Goal: Task Accomplishment & Management: Use online tool/utility

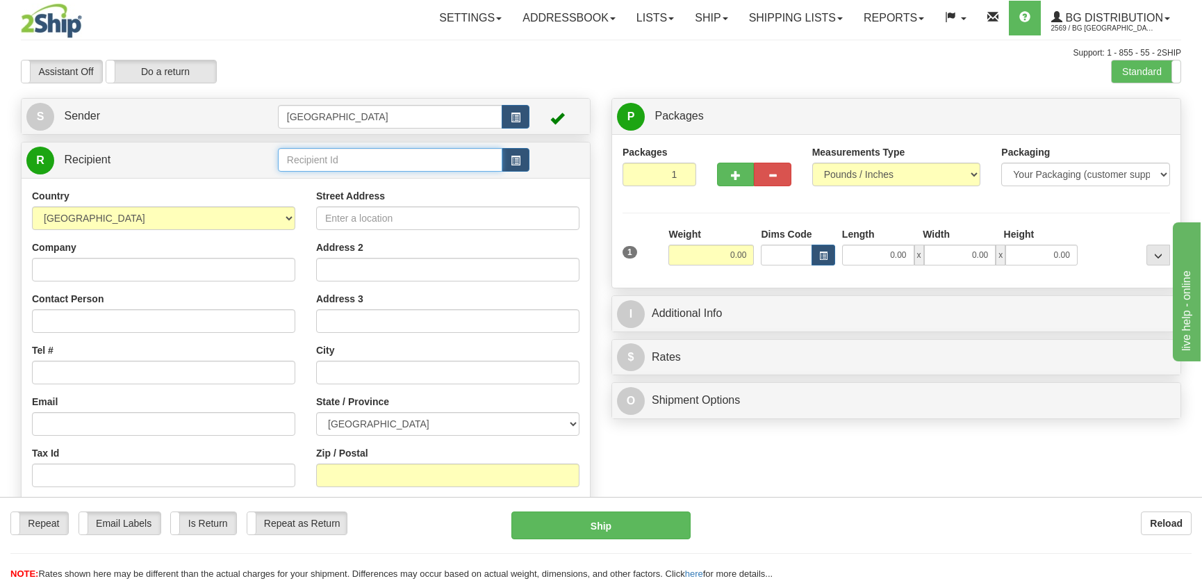
click at [371, 151] on input "text" at bounding box center [390, 160] width 224 height 24
click at [381, 174] on div "60160" at bounding box center [386, 181] width 211 height 15
type input "60160"
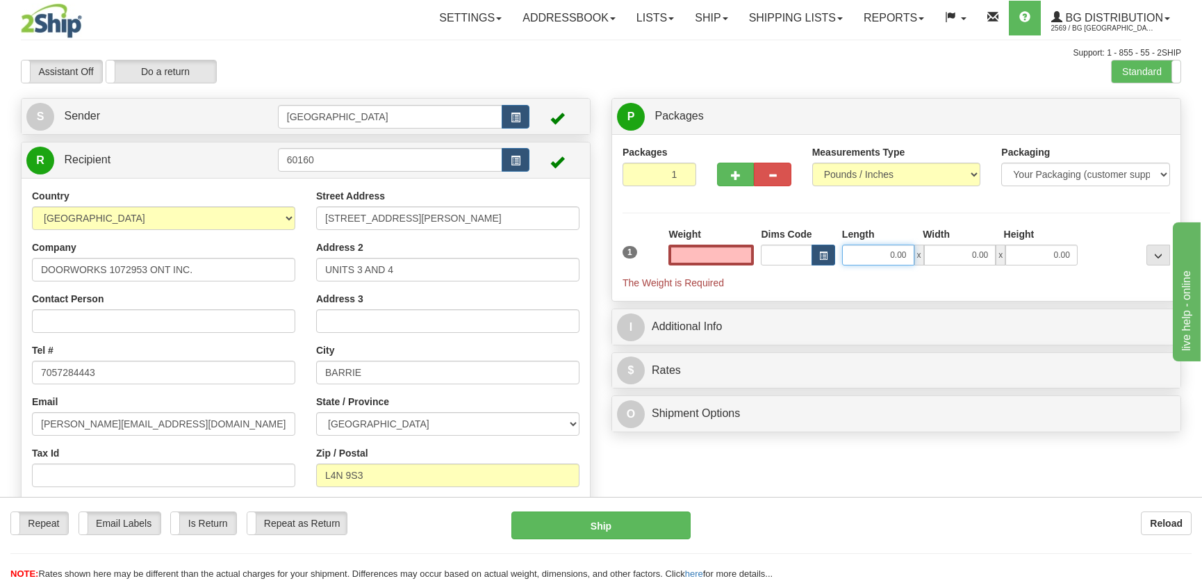
type input "0.00"
click at [903, 257] on input "0.00" at bounding box center [878, 255] width 72 height 21
type input "16.00"
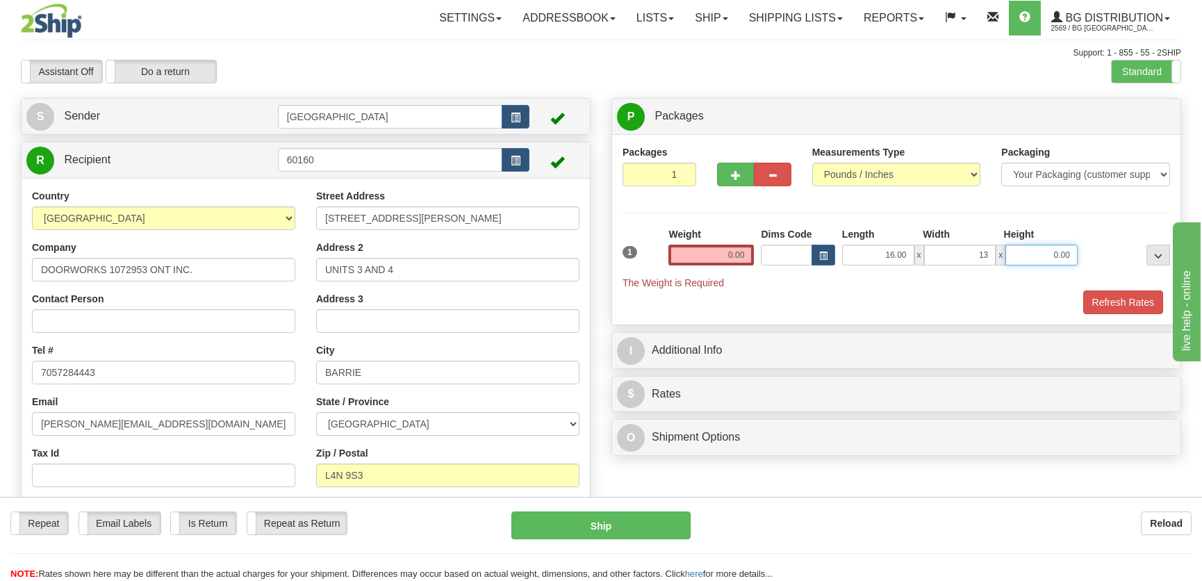
type input "13.00"
type input "7.00"
click at [750, 258] on input "0.00" at bounding box center [710, 255] width 85 height 21
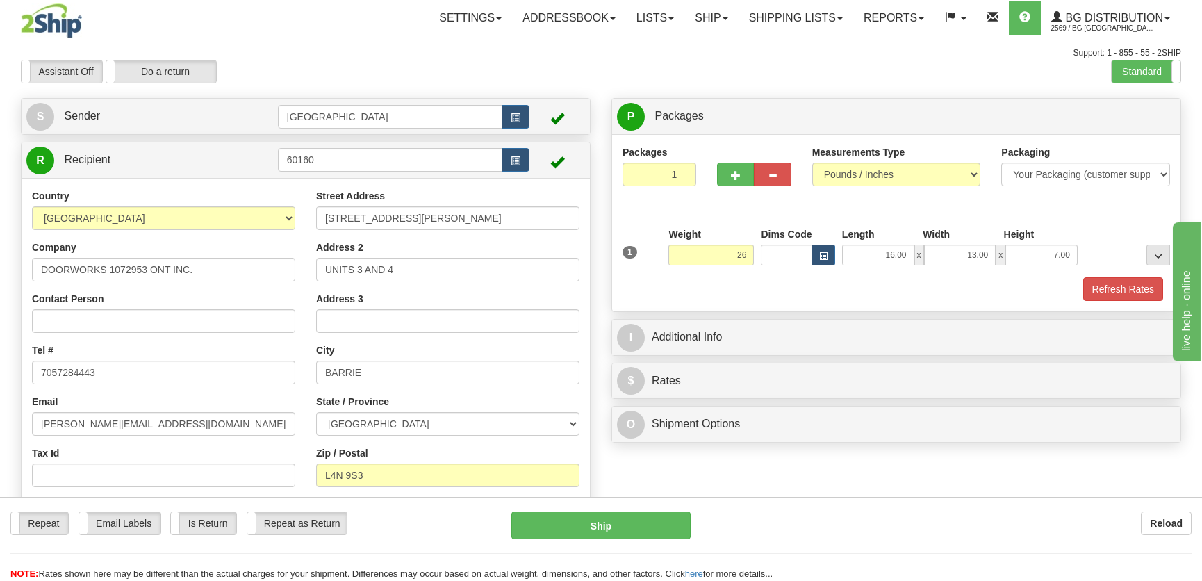
click at [1077, 285] on div "Refresh Rates" at bounding box center [896, 289] width 554 height 24
type input "26.00"
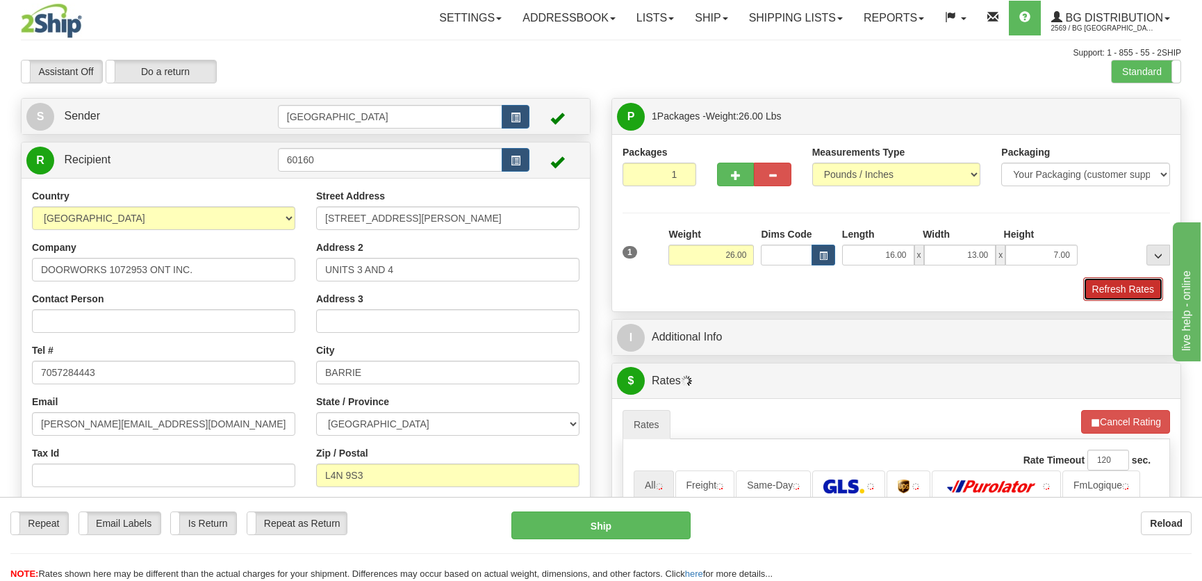
click at [1124, 299] on button "Refresh Rates" at bounding box center [1123, 289] width 80 height 24
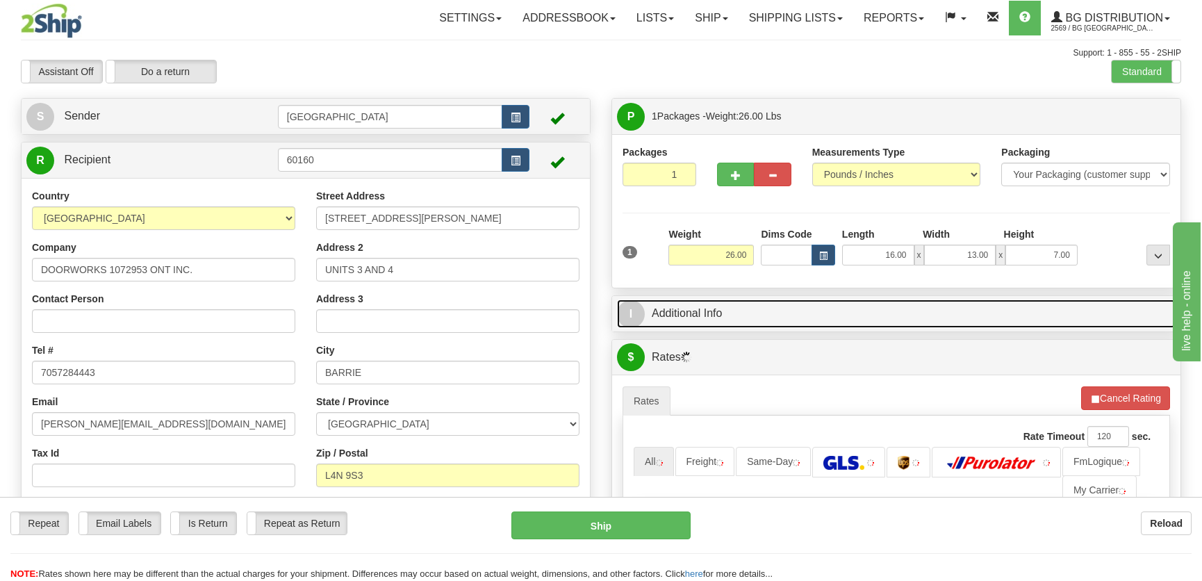
click at [1057, 310] on link "I Additional Info" at bounding box center [896, 313] width 559 height 28
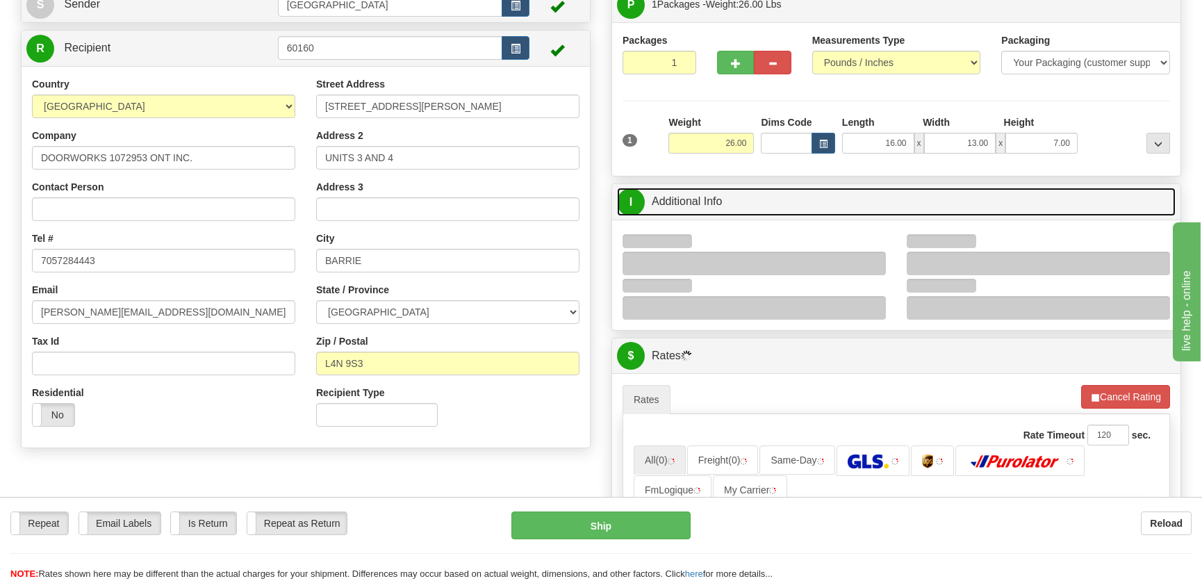
scroll to position [189, 0]
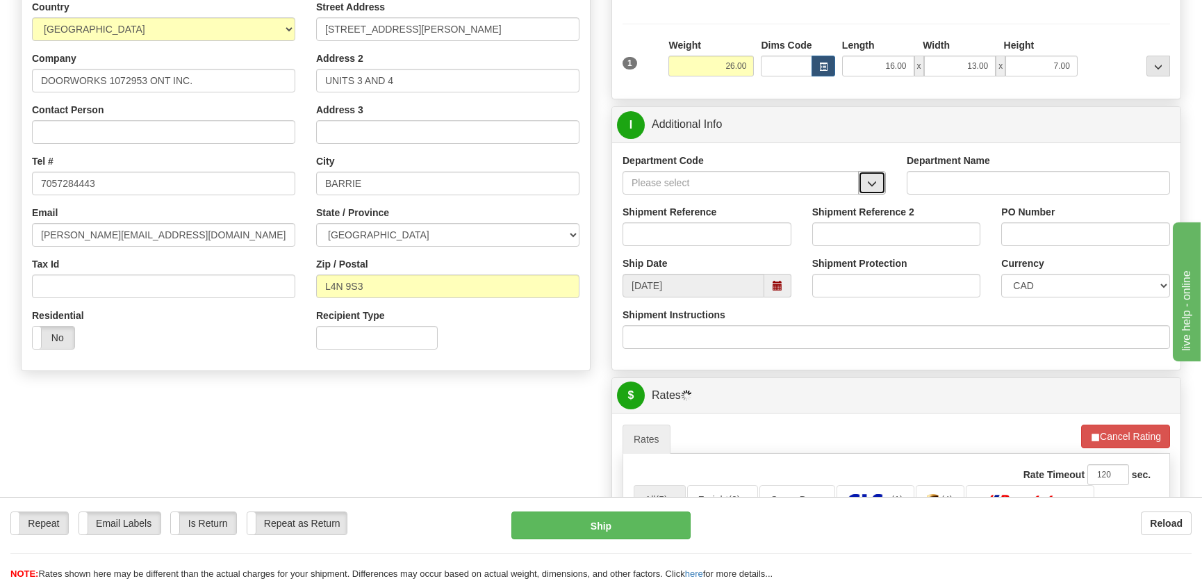
click at [878, 180] on button "button" at bounding box center [872, 183] width 28 height 24
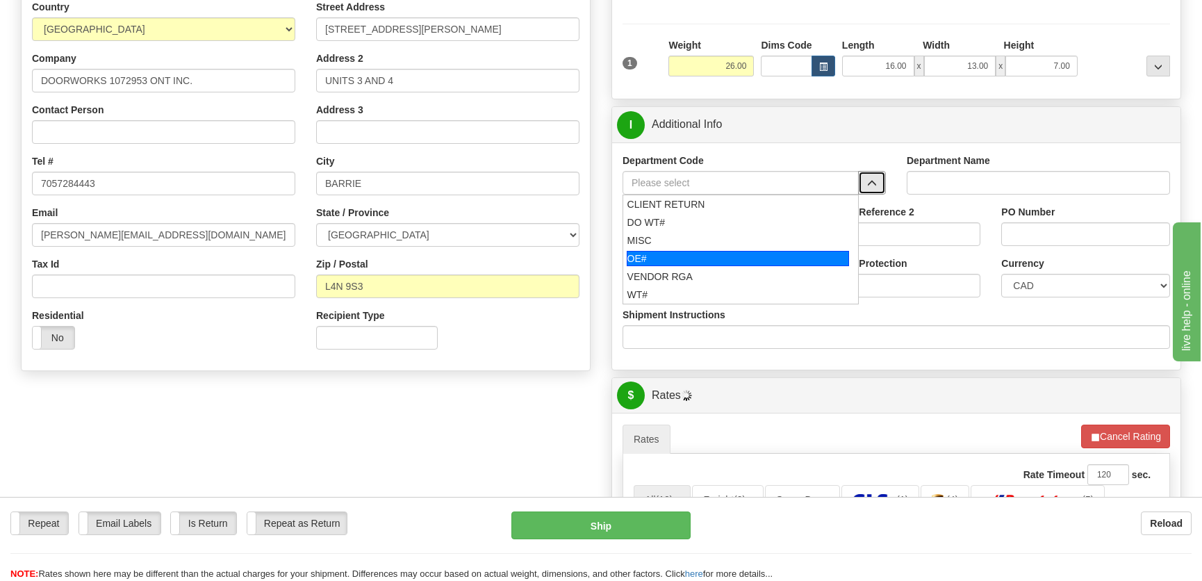
click at [696, 256] on div "OE#" at bounding box center [738, 258] width 223 height 15
type input "OE#"
type input "ORDERS"
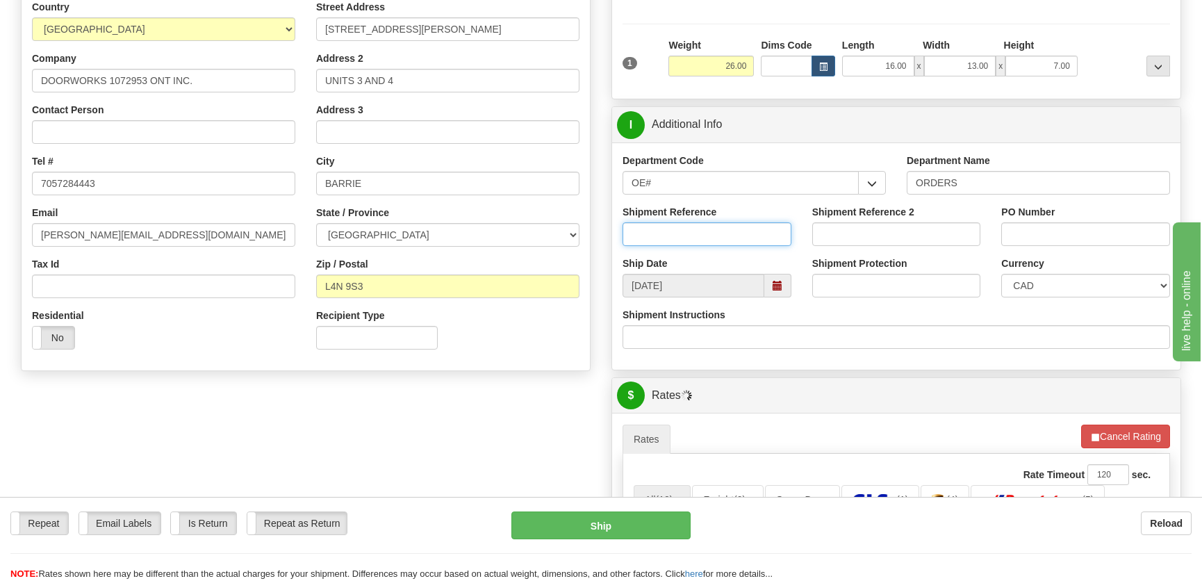
click at [714, 229] on input "Shipment Reference" at bounding box center [707, 234] width 169 height 24
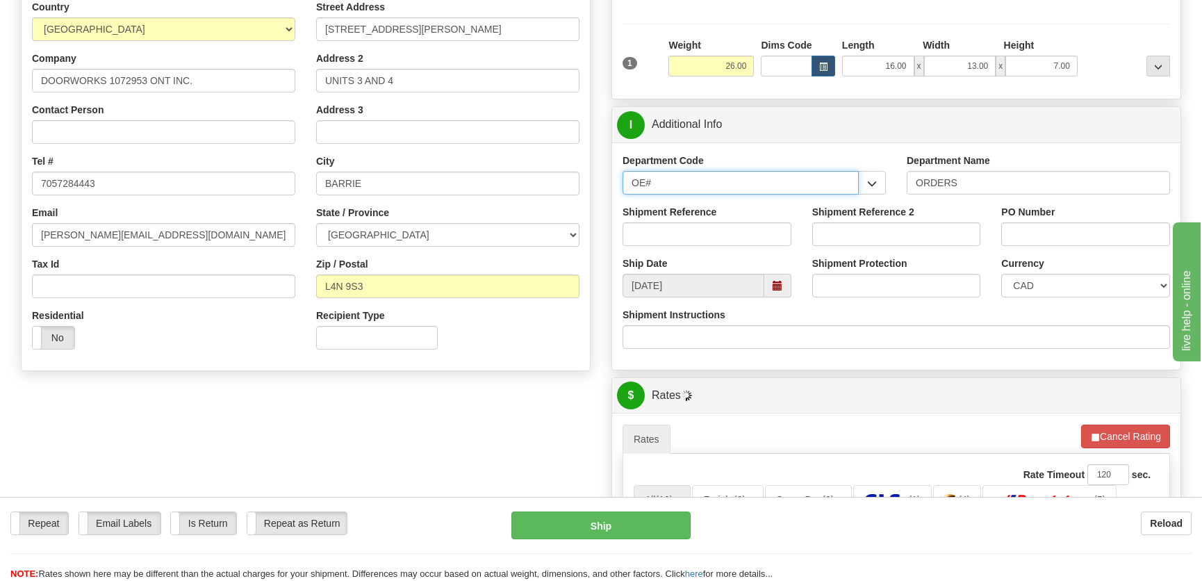
click at [724, 176] on input "OE#" at bounding box center [741, 183] width 236 height 24
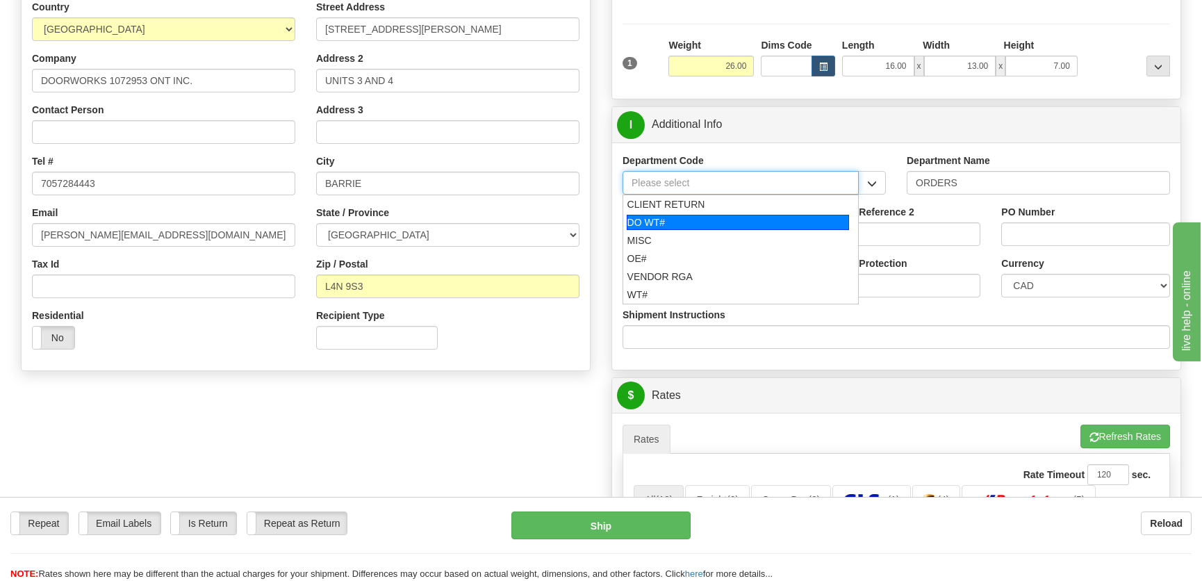
click at [689, 221] on div "DO WT#" at bounding box center [738, 222] width 223 height 15
type input "DO WT#"
type input "DIRECT ORDERS"
type input "DO WT#"
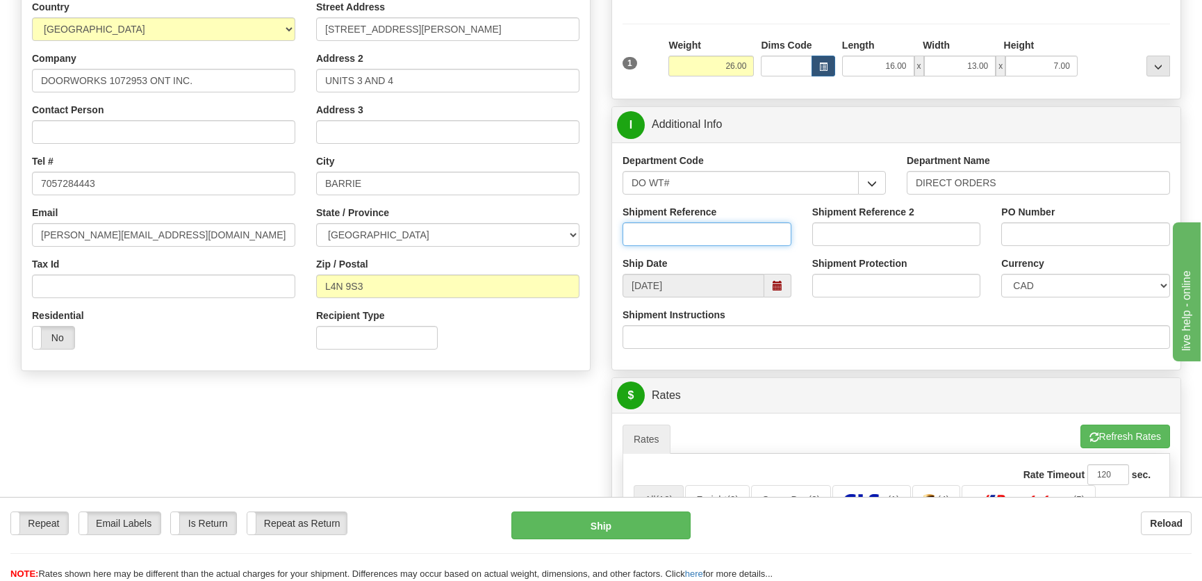
click at [682, 239] on input "Shipment Reference" at bounding box center [707, 234] width 169 height 24
type input "166879-00"
click at [1055, 239] on input "PO Number" at bounding box center [1085, 234] width 169 height 24
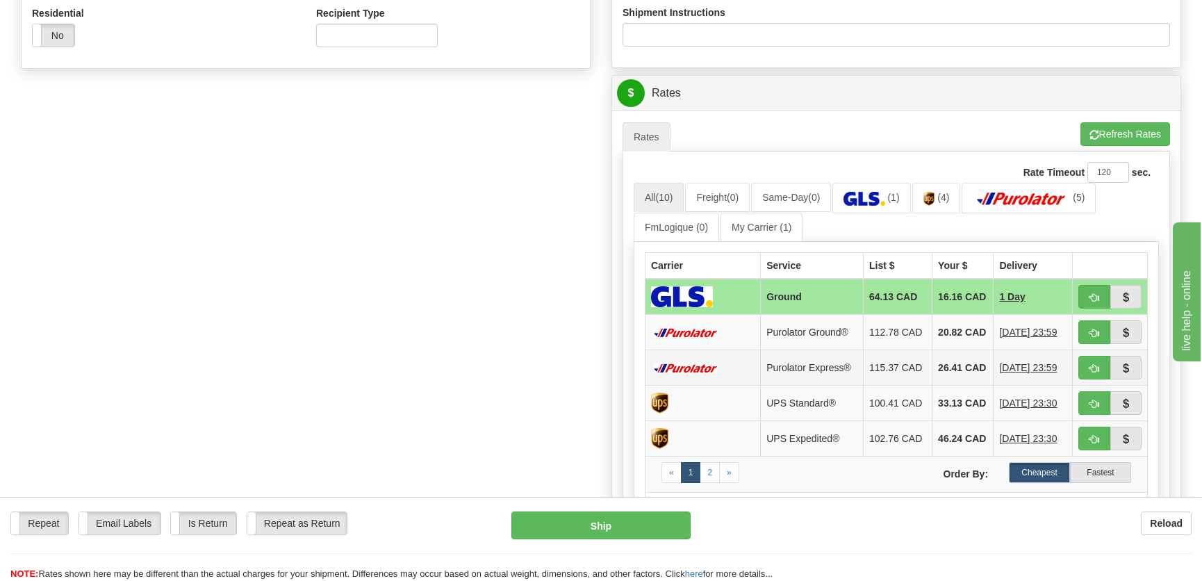
scroll to position [632, 0]
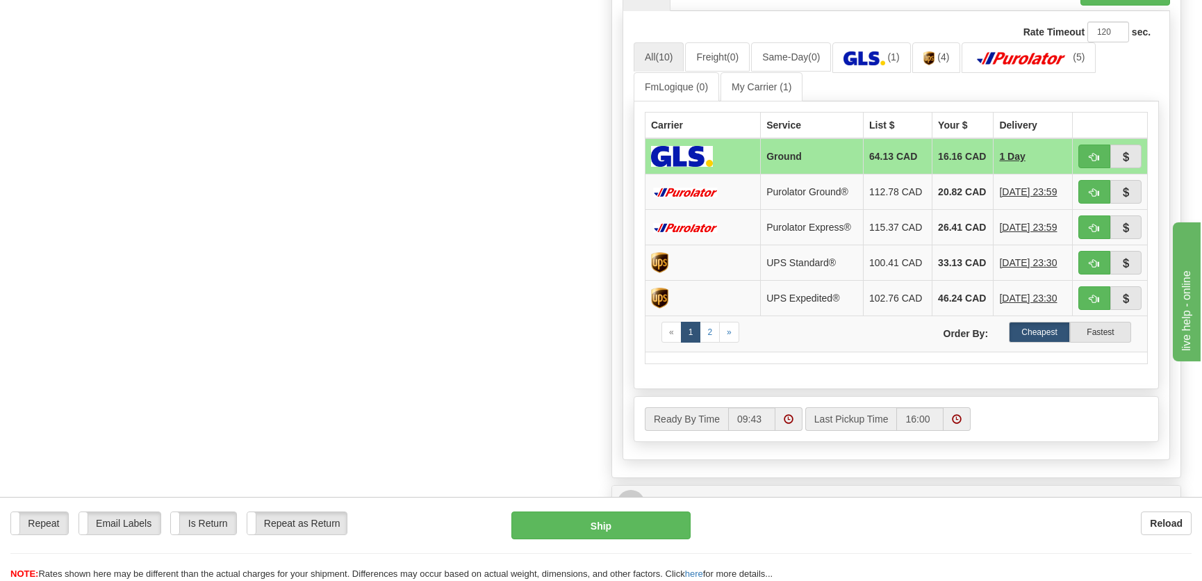
type input "."
click at [1089, 159] on span "button" at bounding box center [1094, 157] width 10 height 9
type input "1"
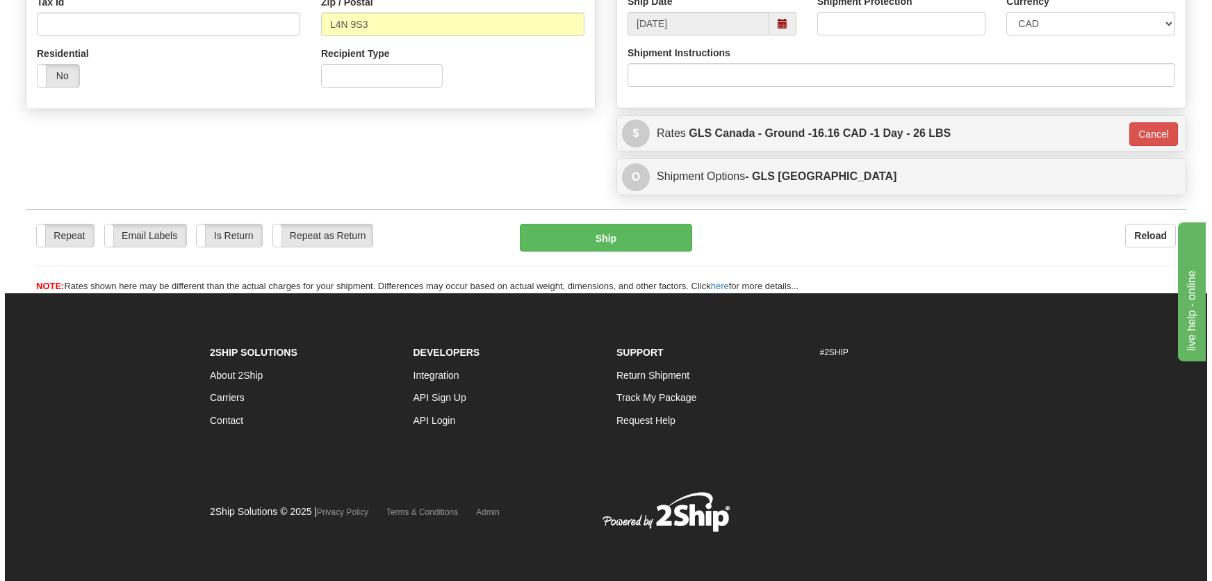
scroll to position [451, 0]
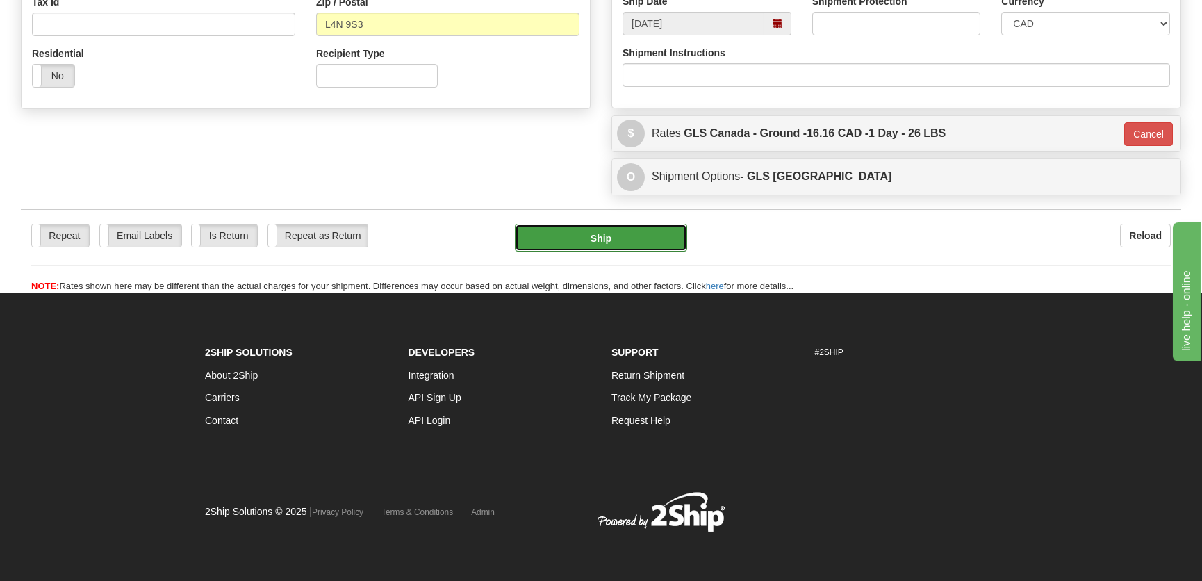
click at [587, 236] on button "Ship" at bounding box center [601, 238] width 172 height 28
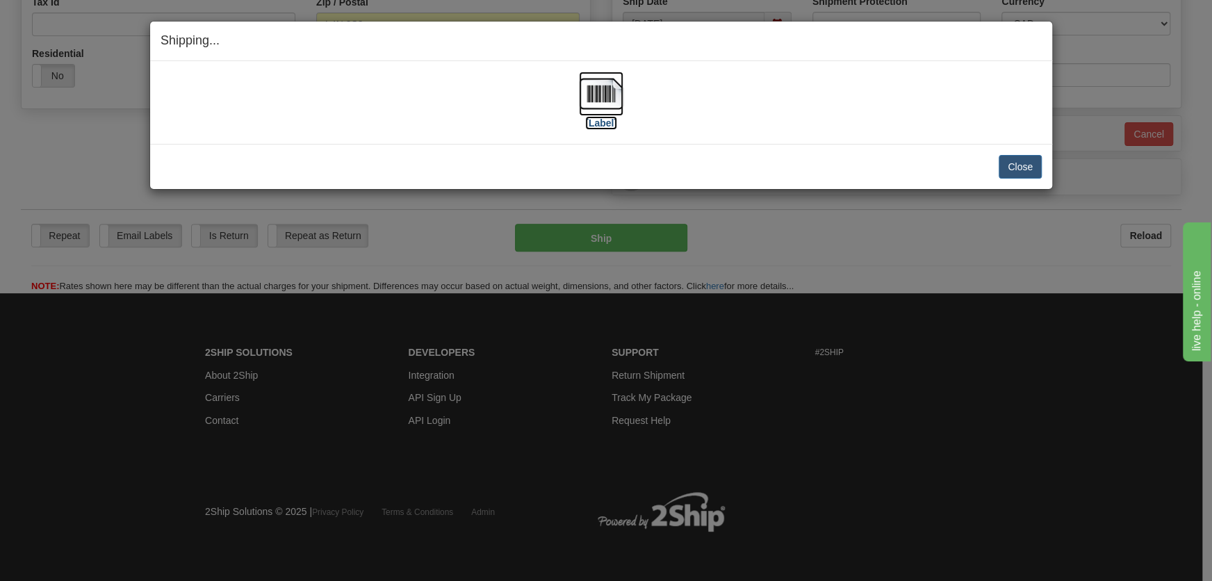
click at [594, 96] on img at bounding box center [601, 94] width 44 height 44
click at [1001, 166] on button "Close" at bounding box center [1019, 167] width 43 height 24
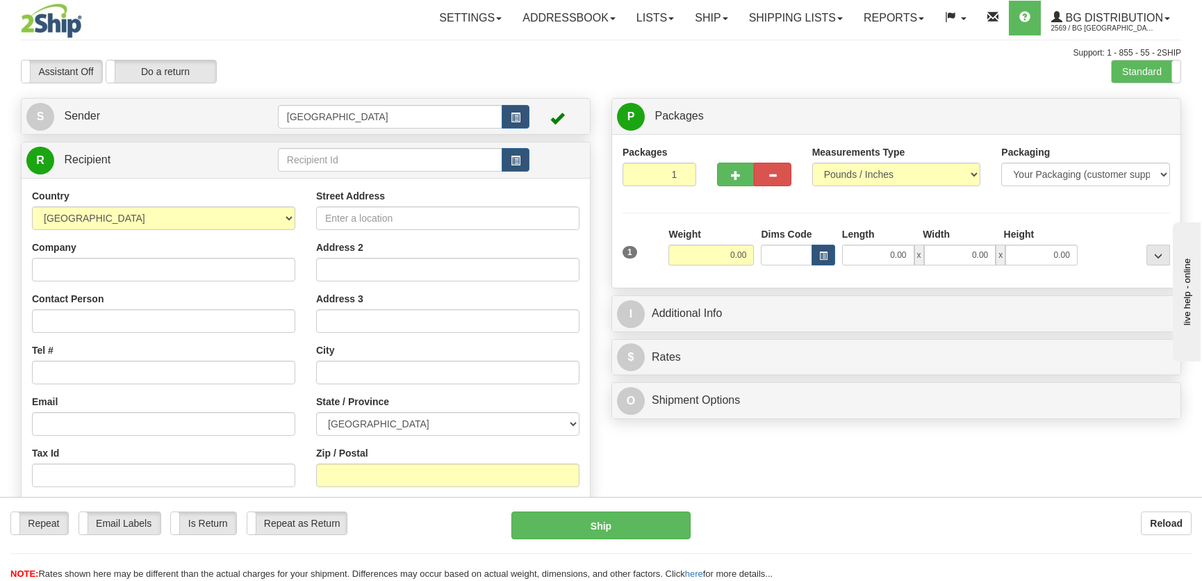
click at [338, 173] on td at bounding box center [404, 160] width 252 height 28
click at [340, 166] on input "text" at bounding box center [390, 160] width 224 height 24
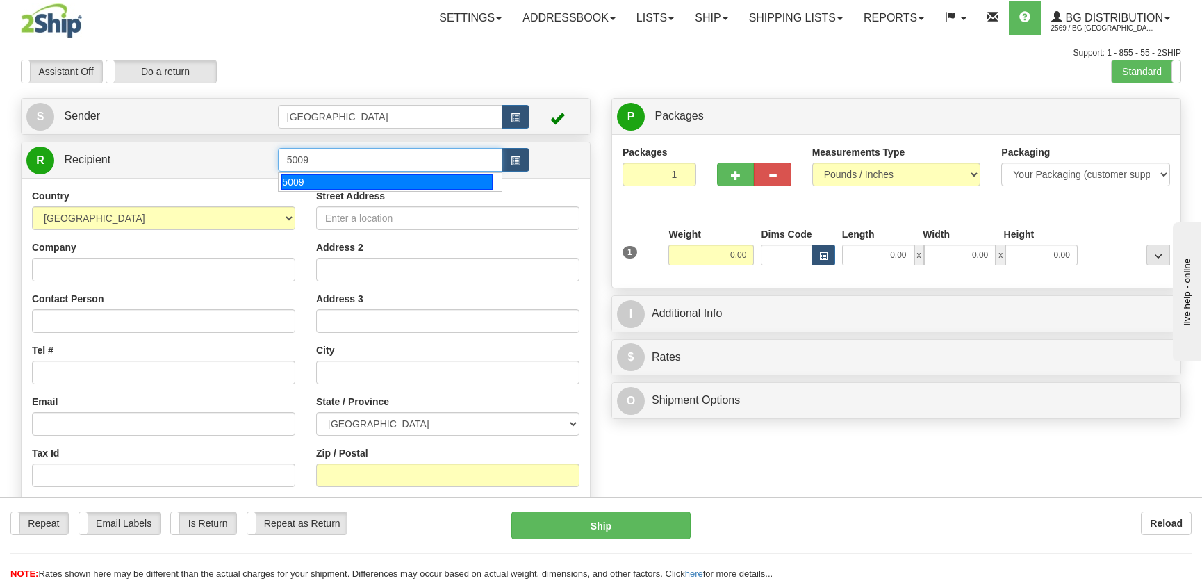
click at [350, 190] on li "5009" at bounding box center [390, 182] width 223 height 18
type input "5009"
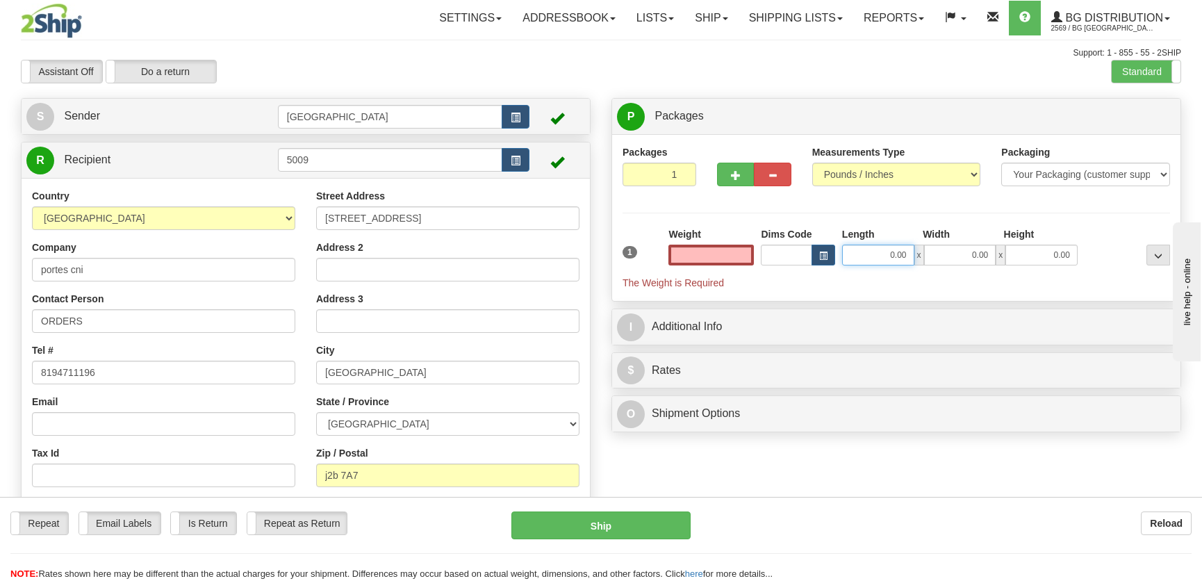
type input "0.00"
click at [850, 249] on input "0.00" at bounding box center [878, 255] width 72 height 21
type input "12.00"
type input "8.00"
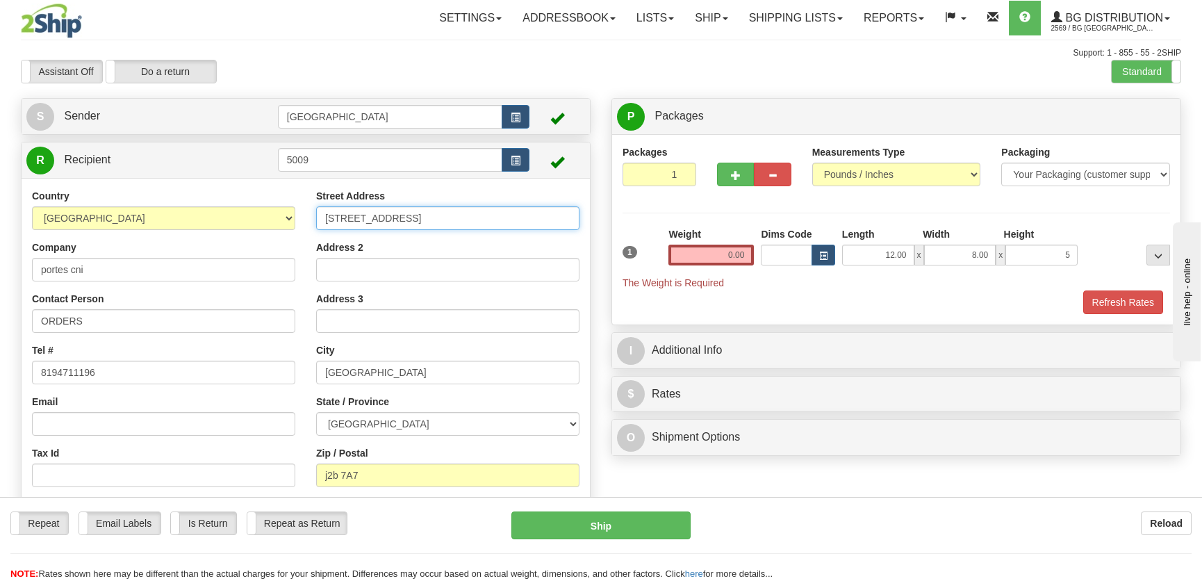
type input "5.00"
click at [366, 222] on input "2230 rue st-nicolas" at bounding box center [447, 218] width 263 height 24
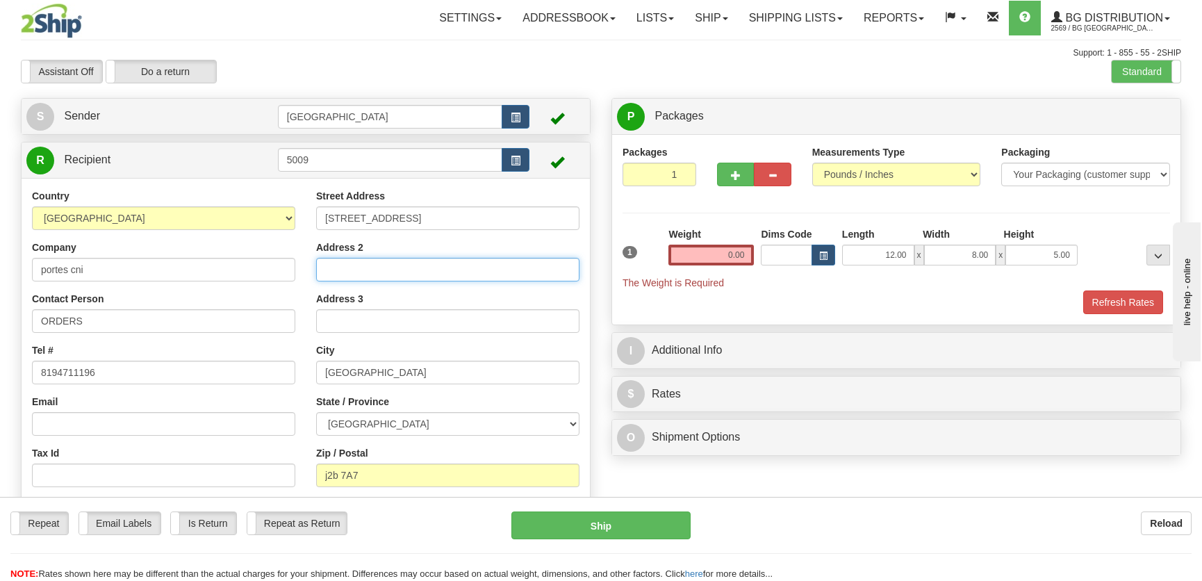
type input "porte 5"
click at [718, 254] on input "0.00" at bounding box center [710, 255] width 85 height 21
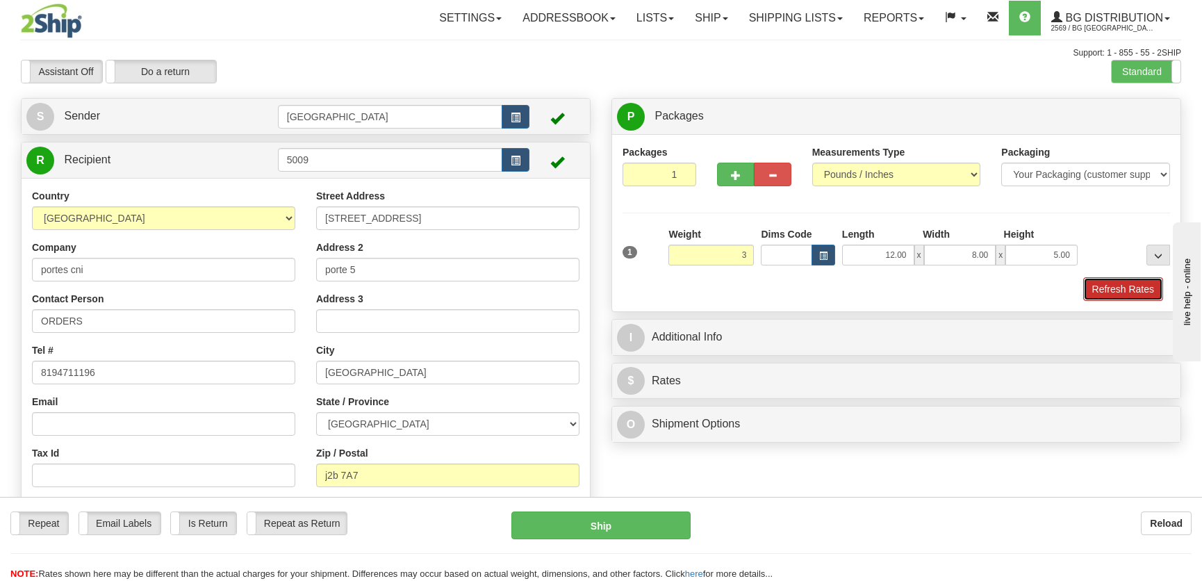
type input "3.00"
click at [1098, 292] on button "Refresh Rates" at bounding box center [1123, 289] width 80 height 24
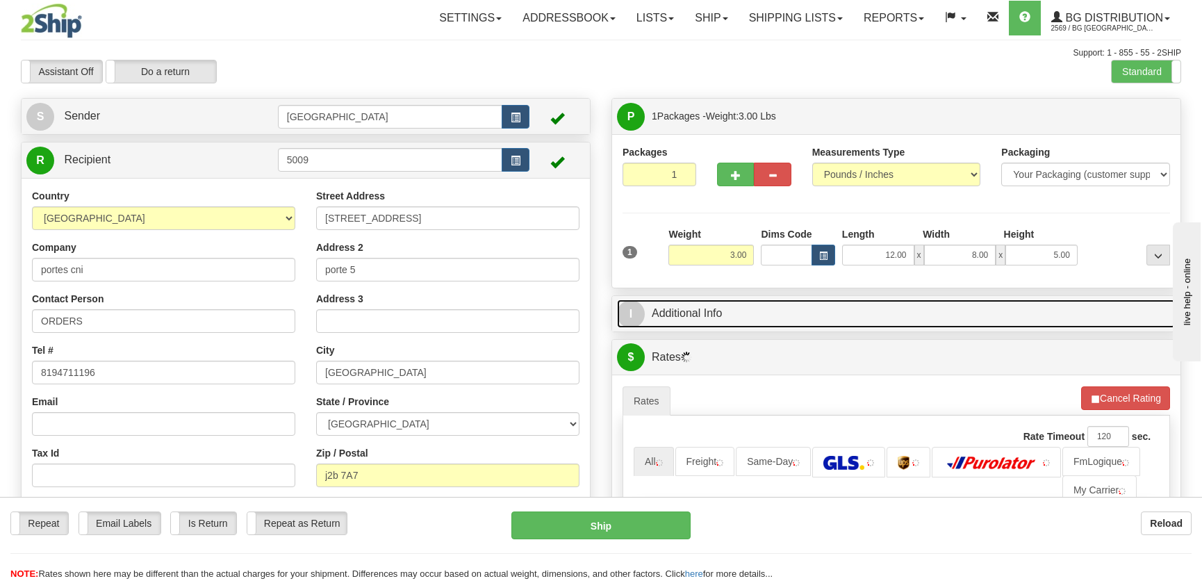
click at [1011, 308] on link "I Additional Info" at bounding box center [896, 313] width 559 height 28
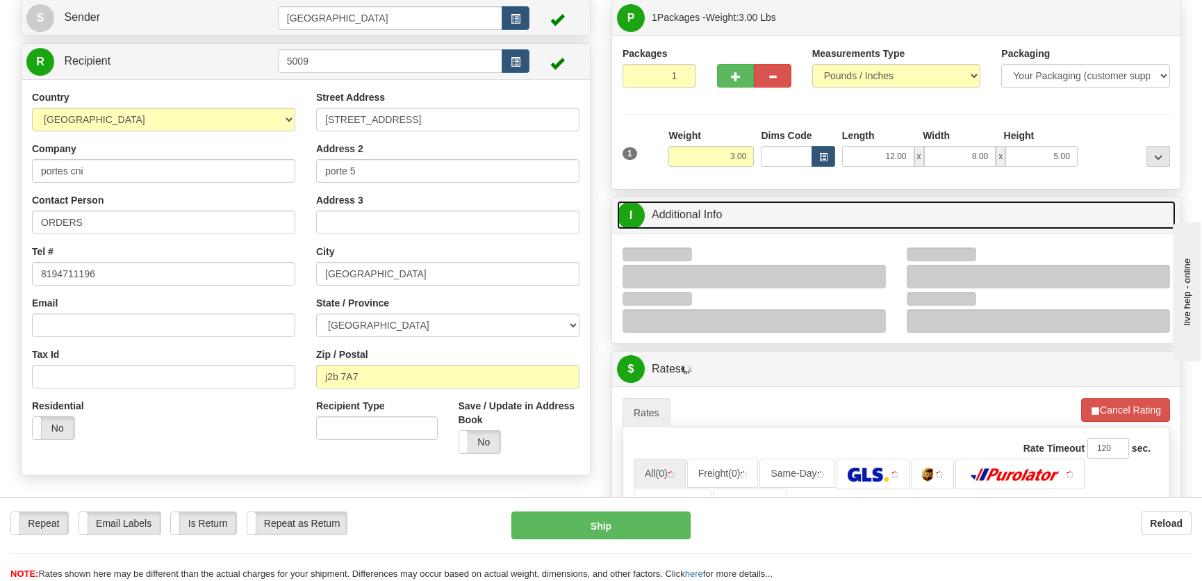
scroll to position [126, 0]
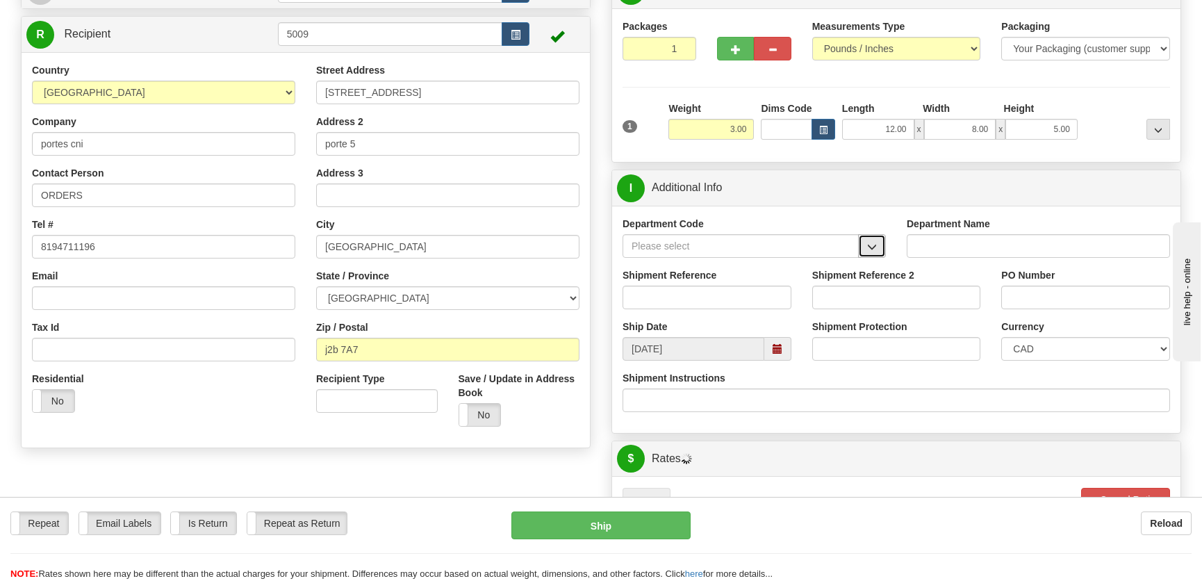
click at [873, 243] on span "button" at bounding box center [872, 246] width 10 height 9
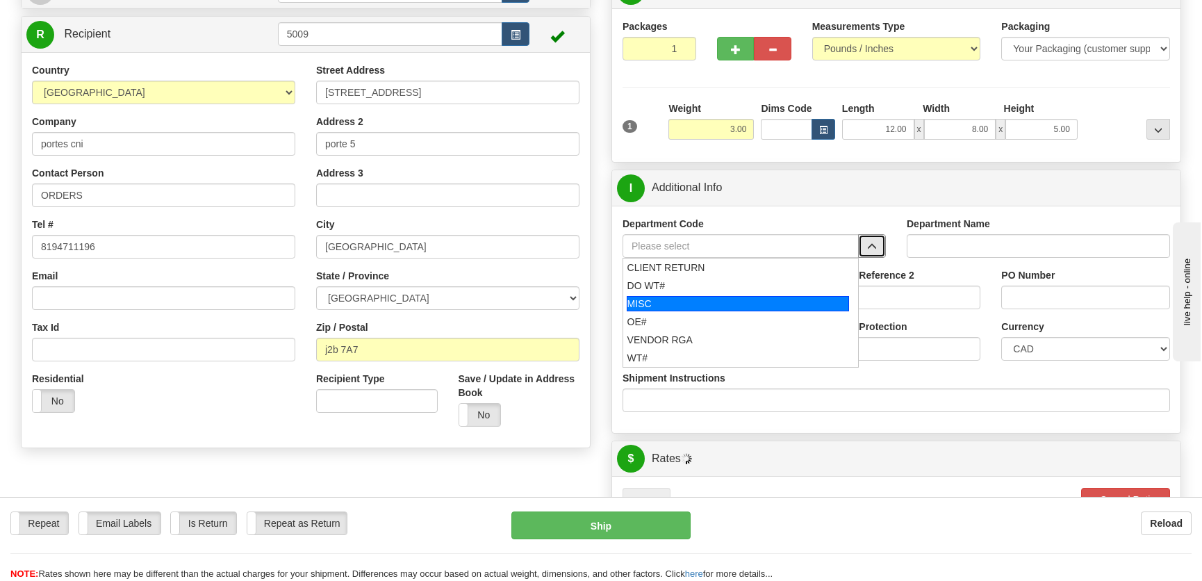
click at [704, 317] on div "OE#" at bounding box center [738, 322] width 222 height 14
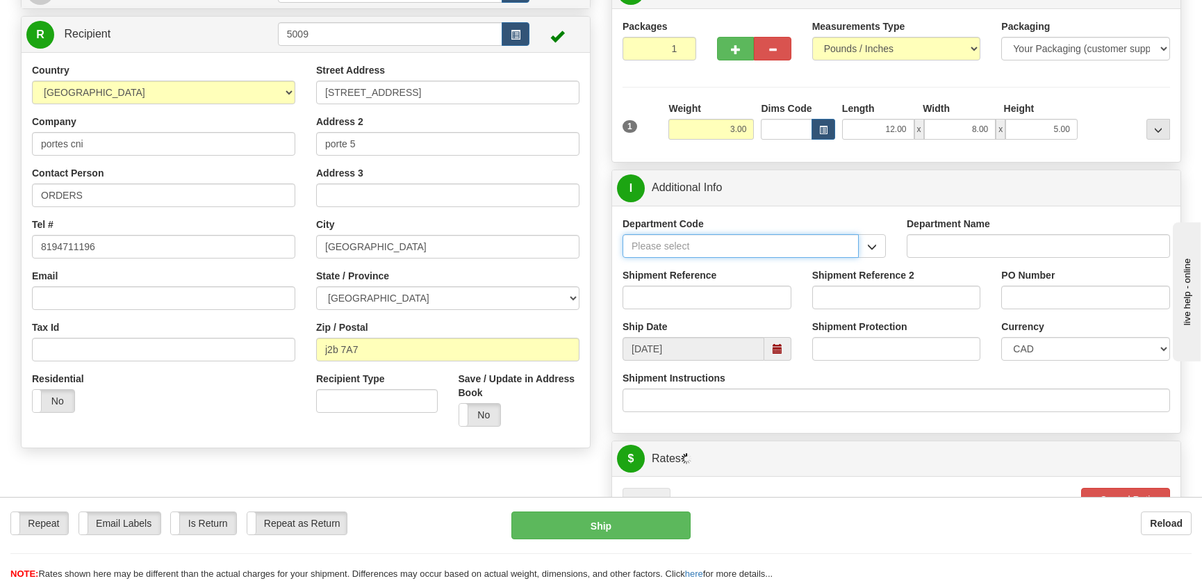
type input "OE#"
type input "ORDERS"
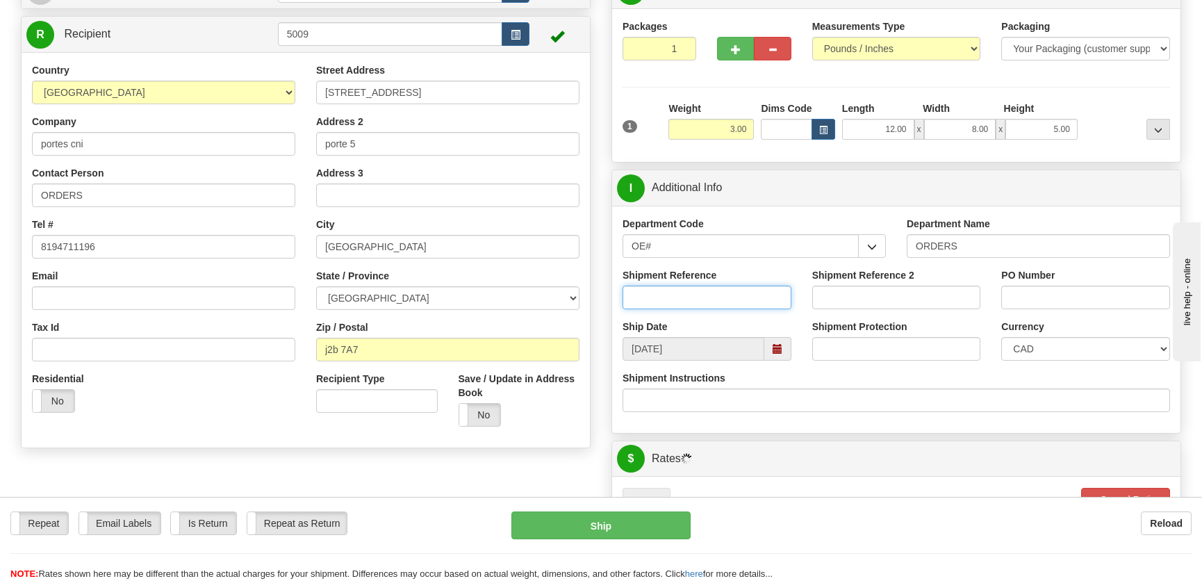
click at [714, 302] on input "Shipment Reference" at bounding box center [707, 298] width 169 height 24
type input "50323434-00"
click at [1104, 303] on input "PO Number" at bounding box center [1085, 298] width 169 height 24
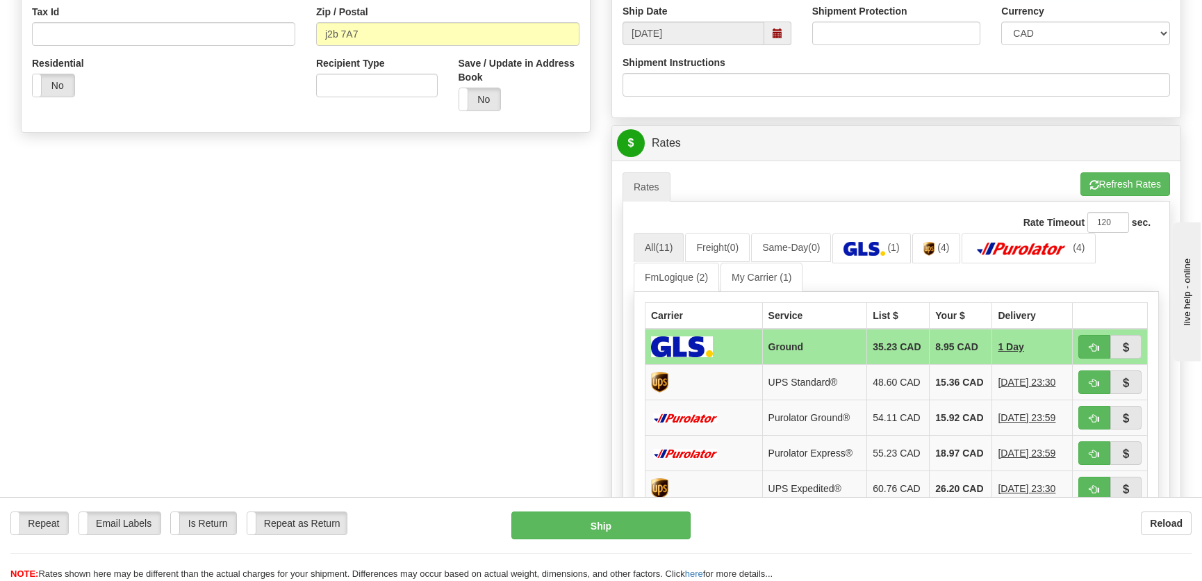
scroll to position [442, 0]
type input "."
click at [1092, 345] on span "button" at bounding box center [1094, 347] width 10 height 9
type input "1"
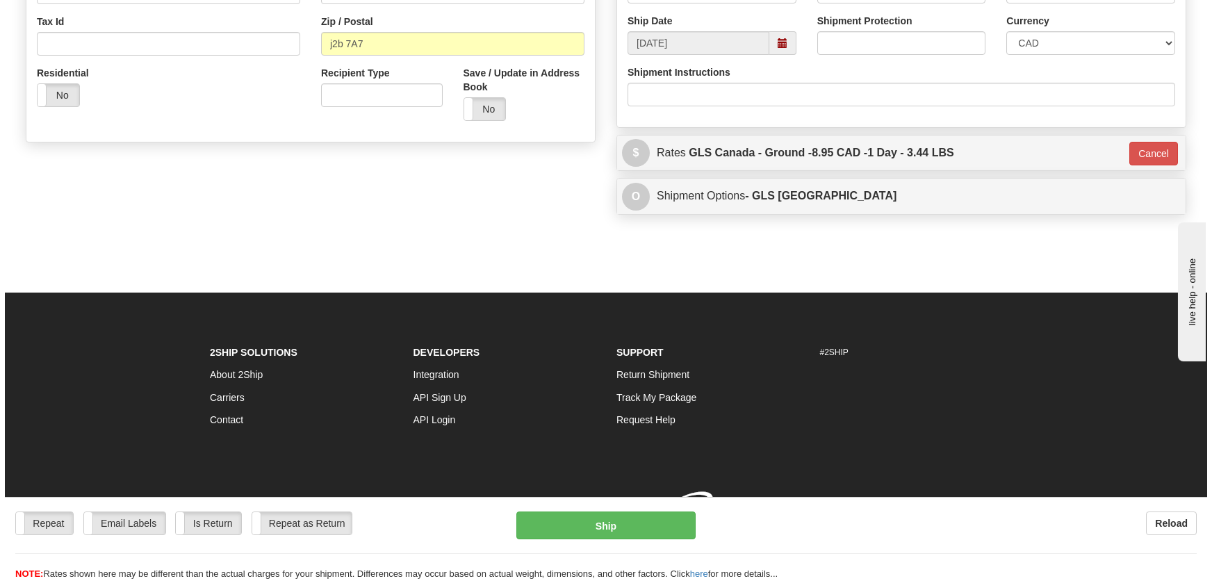
scroll to position [438, 0]
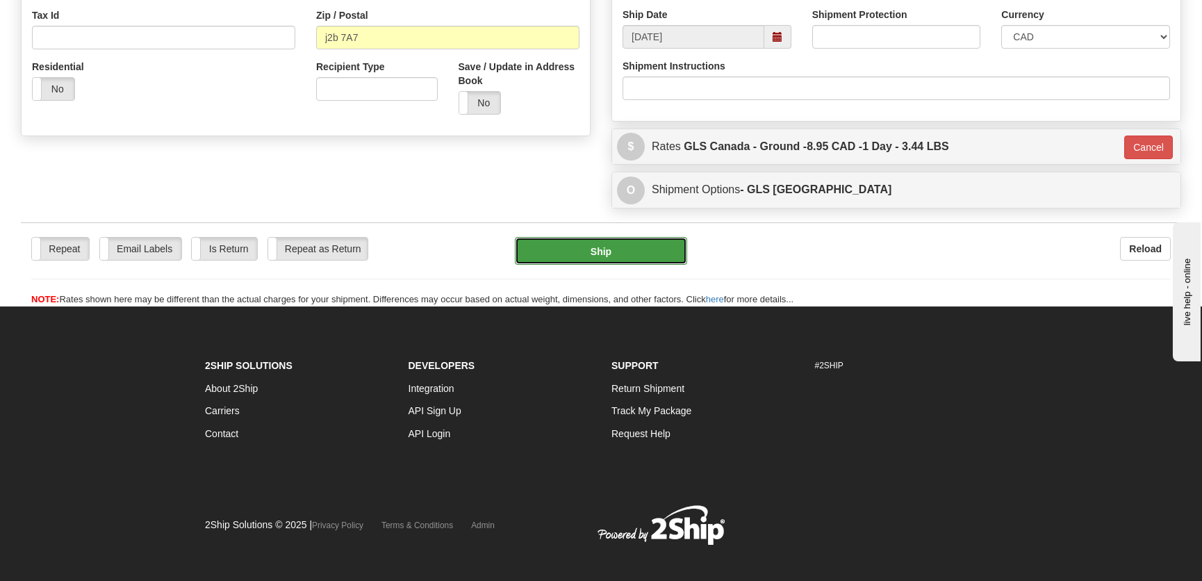
click at [614, 243] on button "Ship" at bounding box center [601, 251] width 172 height 28
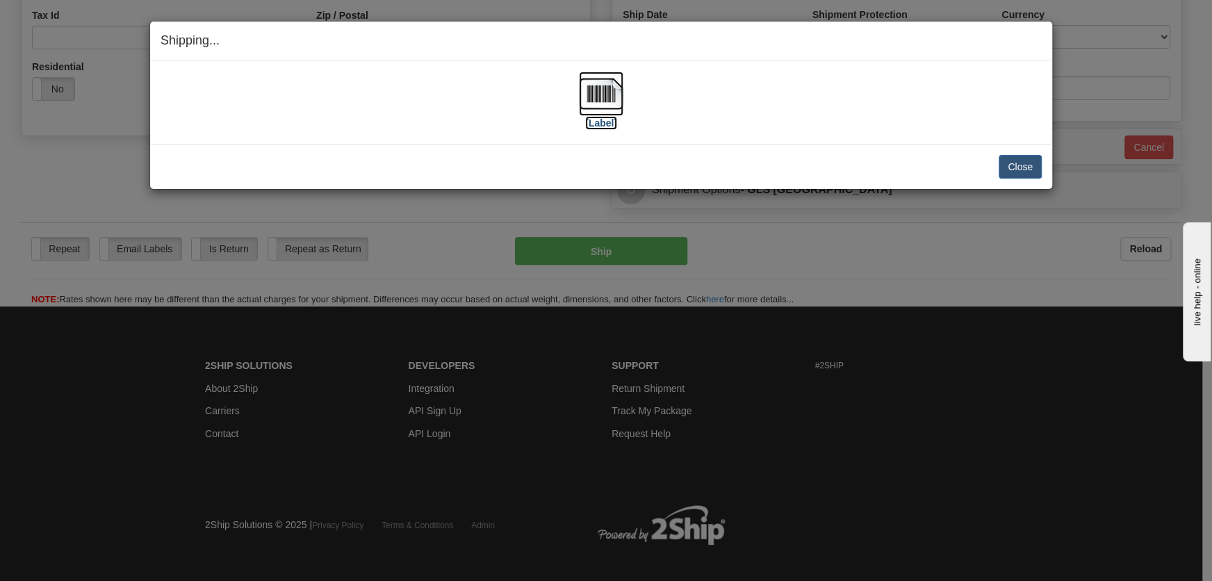
click at [606, 116] on label "[Label]" at bounding box center [601, 123] width 32 height 14
click at [1006, 164] on button "Close" at bounding box center [1019, 167] width 43 height 24
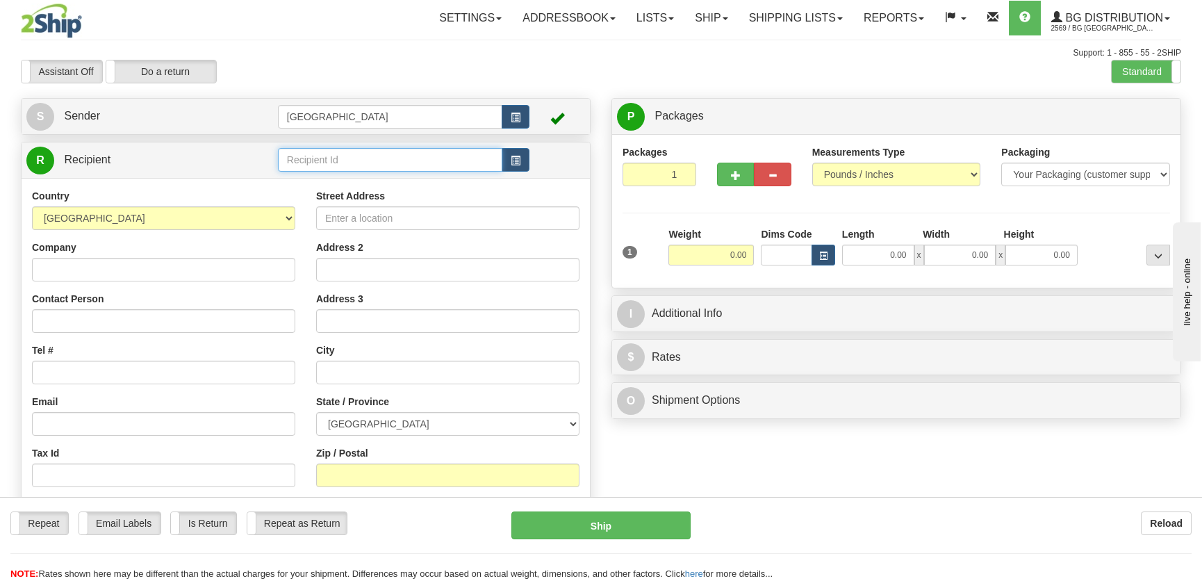
click at [315, 154] on input "text" at bounding box center [390, 160] width 224 height 24
click at [352, 174] on div "60156" at bounding box center [386, 181] width 211 height 15
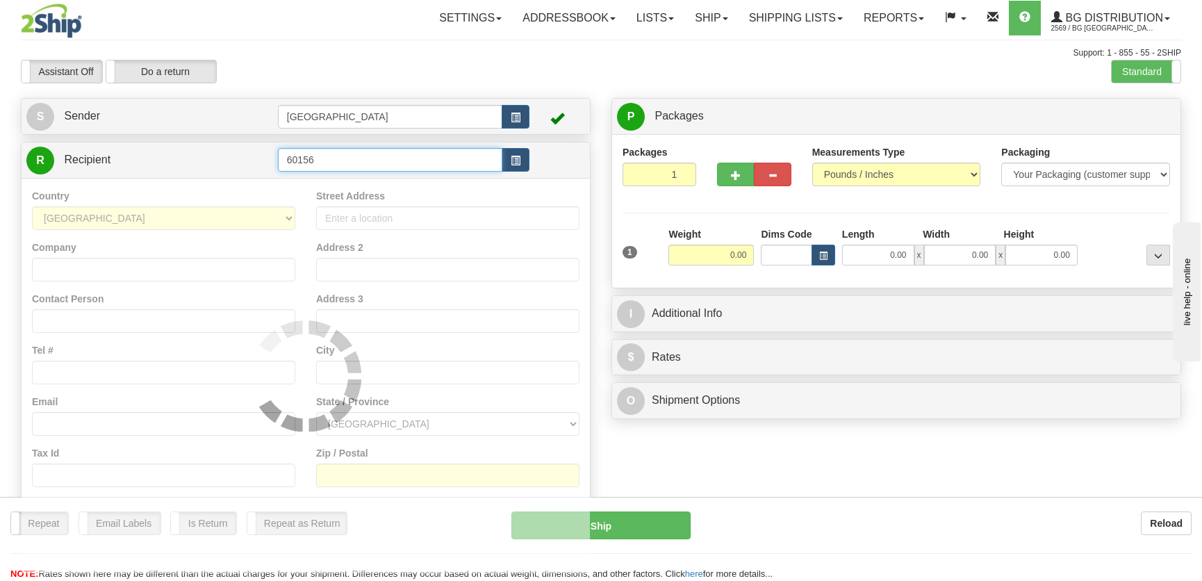
type input "60156"
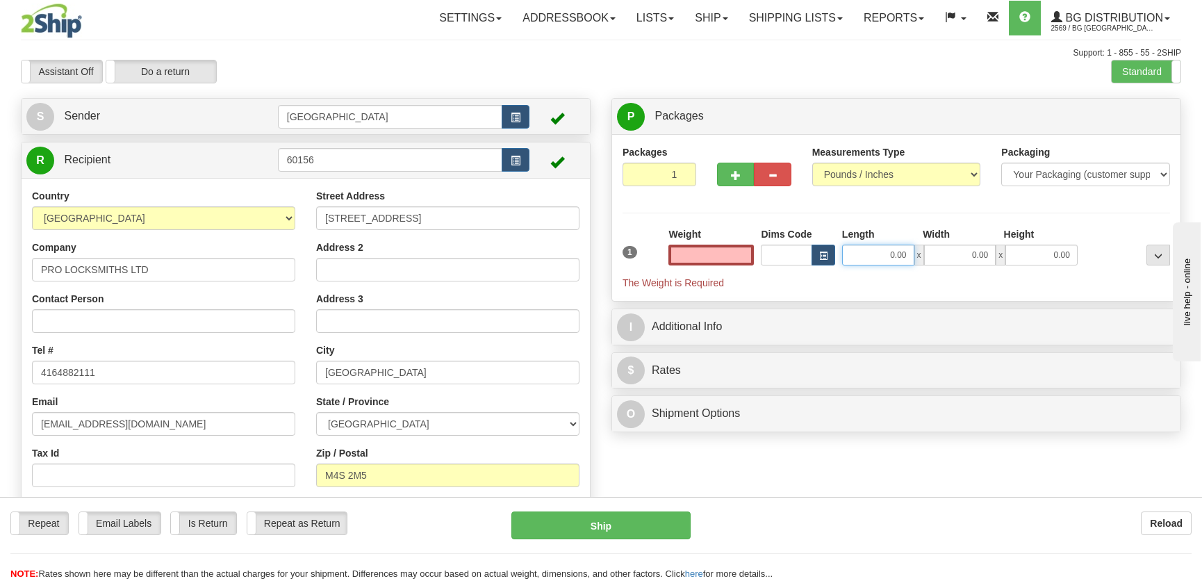
type input "0.00"
click at [873, 256] on input "0.00" at bounding box center [878, 255] width 72 height 21
type input "17.00"
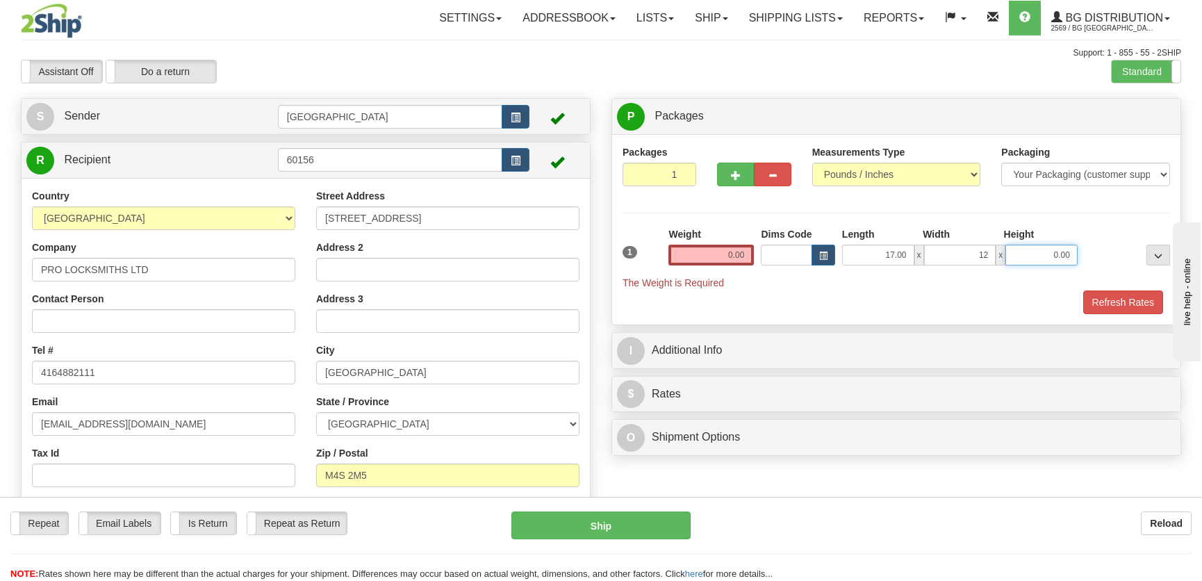
type input "12.00"
click at [710, 250] on input "0.00" at bounding box center [710, 255] width 85 height 21
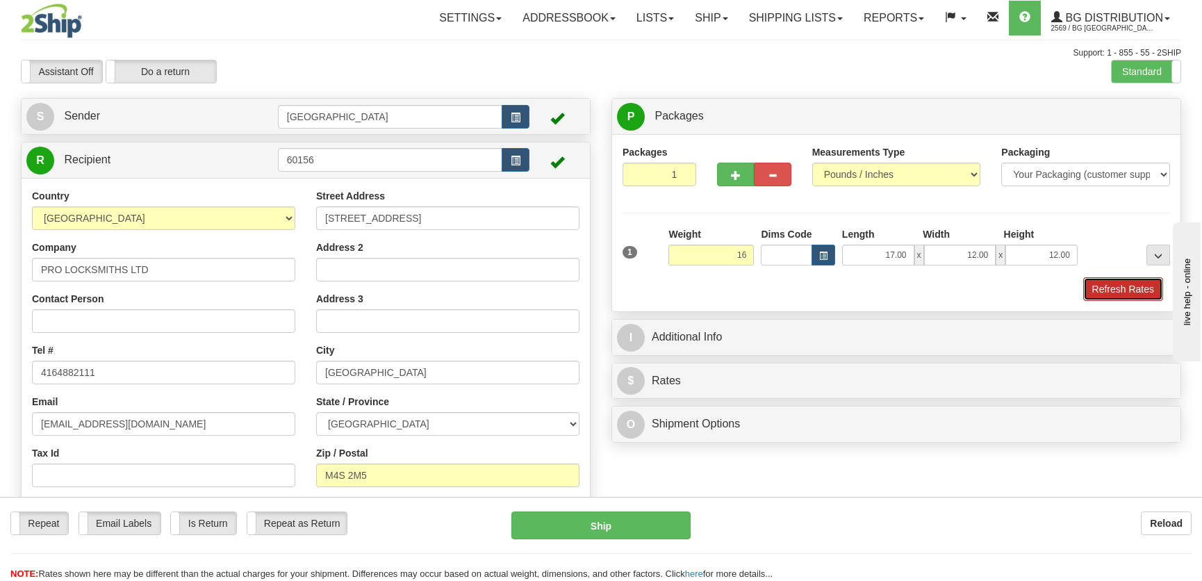
click at [1101, 294] on button "Refresh Rates" at bounding box center [1123, 289] width 80 height 24
type input "16.00"
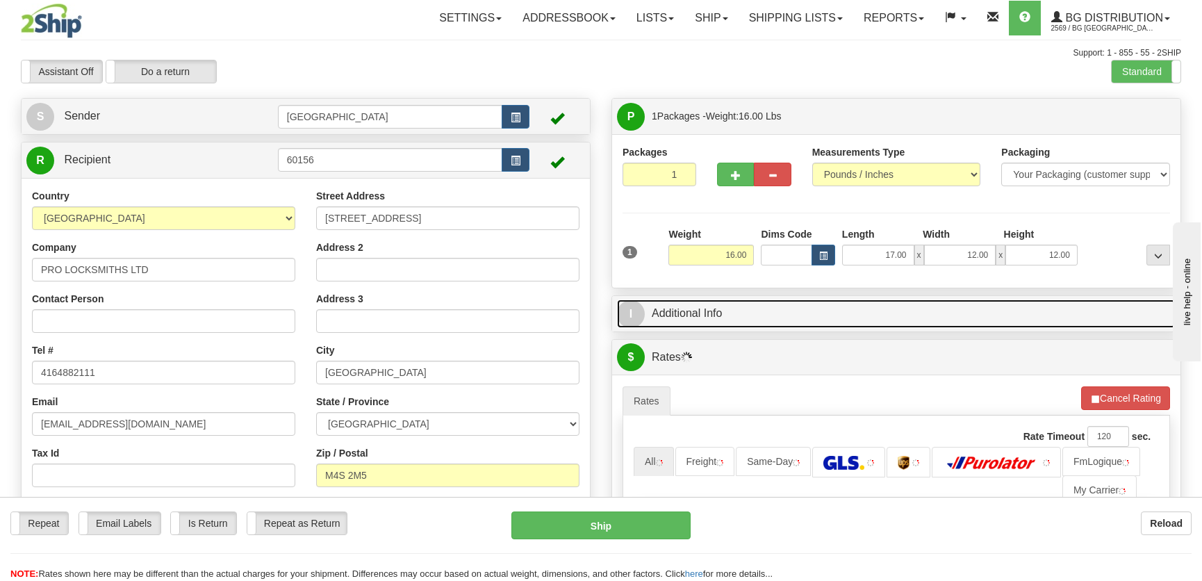
click at [1052, 312] on link "I Additional Info" at bounding box center [896, 313] width 559 height 28
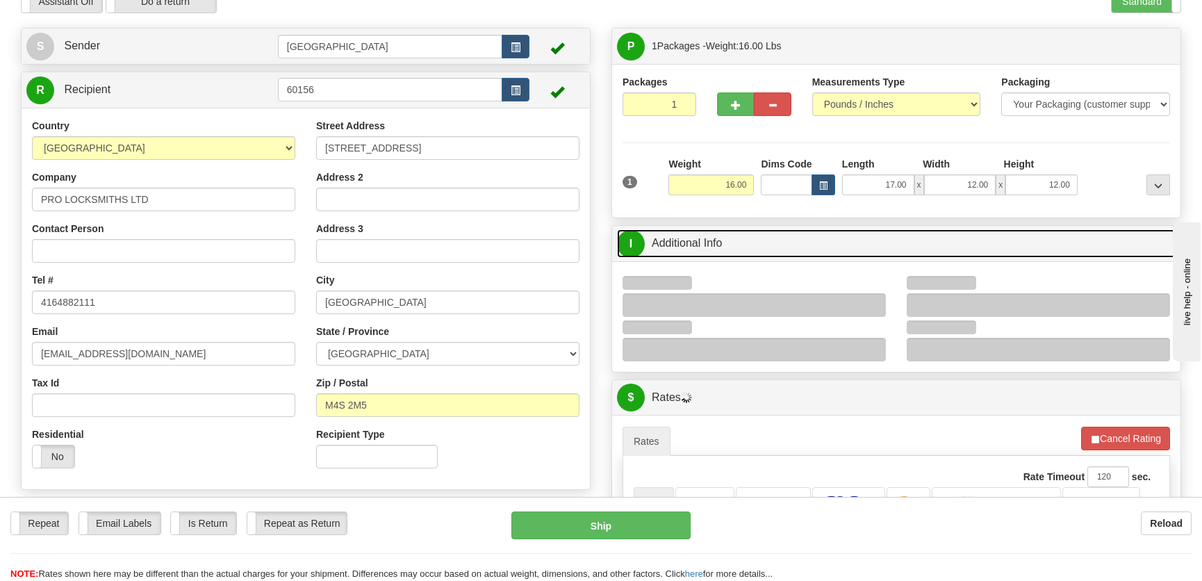
scroll to position [189, 0]
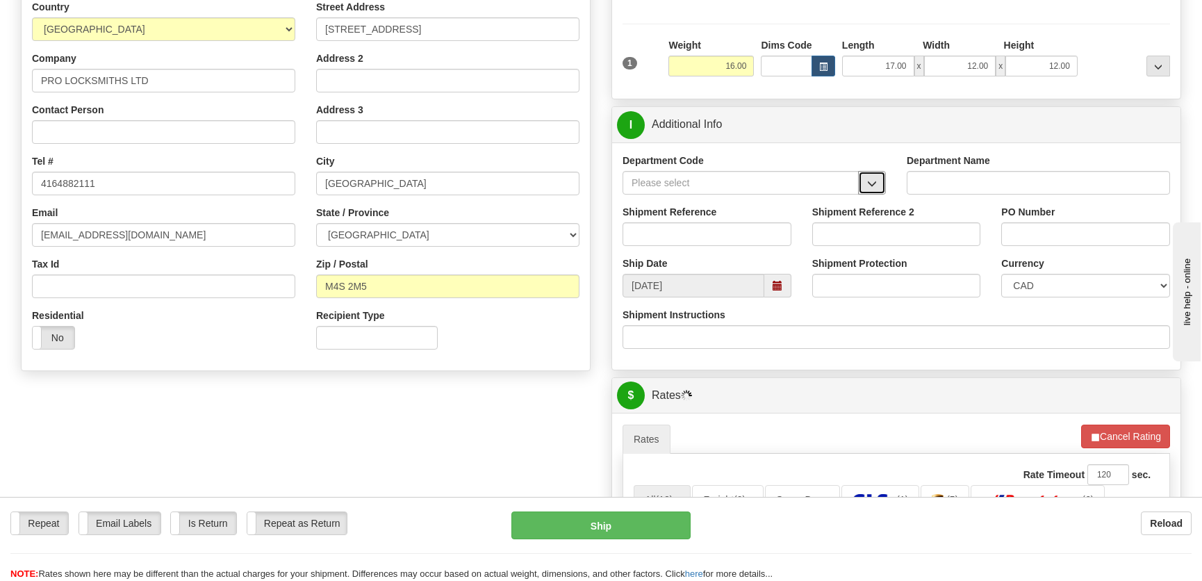
click at [873, 184] on span "button" at bounding box center [872, 183] width 10 height 9
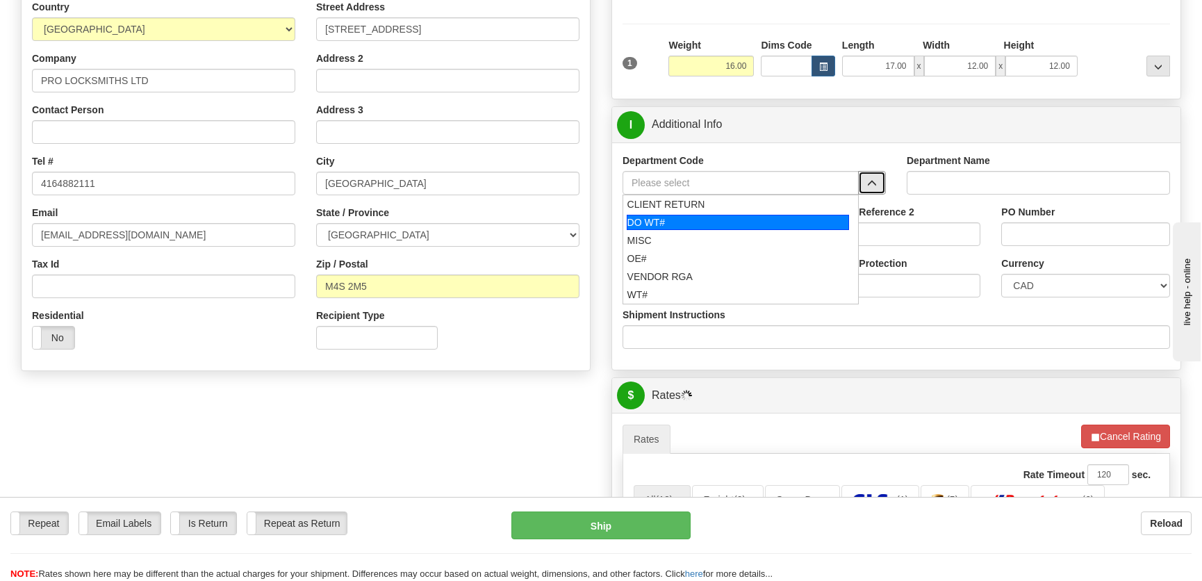
click at [743, 224] on div "DO WT#" at bounding box center [738, 222] width 223 height 15
type input "DO WT#"
type input "DIRECT ORDERS"
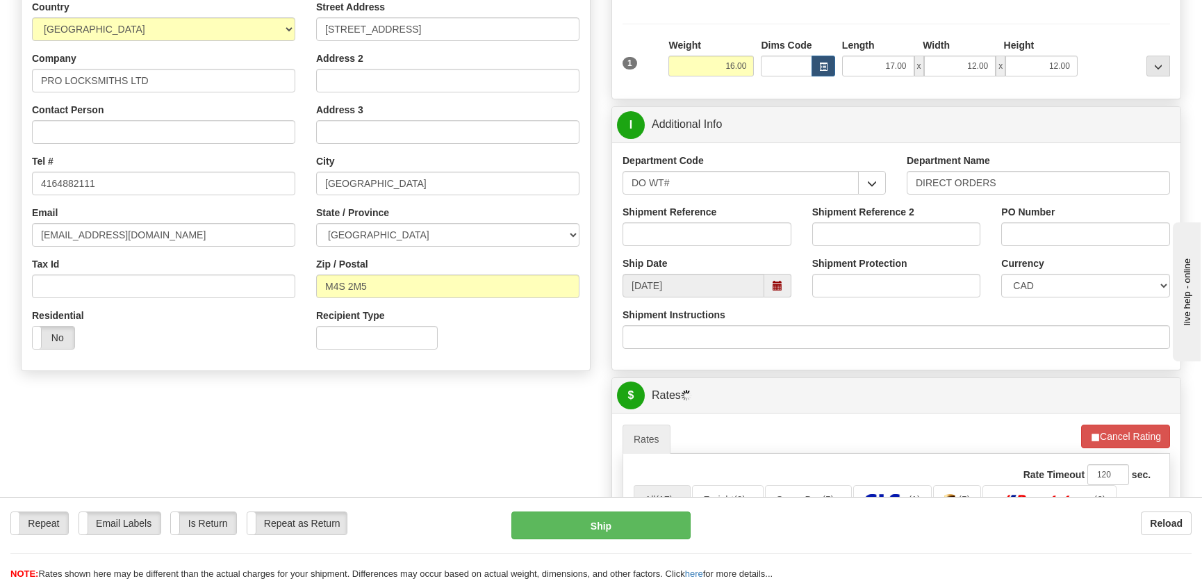
click at [727, 219] on div "Shipment Reference" at bounding box center [707, 225] width 169 height 41
click at [724, 236] on input "Shipment Reference" at bounding box center [707, 234] width 169 height 24
type input "166894-00"
click at [1051, 242] on input "PO Number" at bounding box center [1085, 234] width 169 height 24
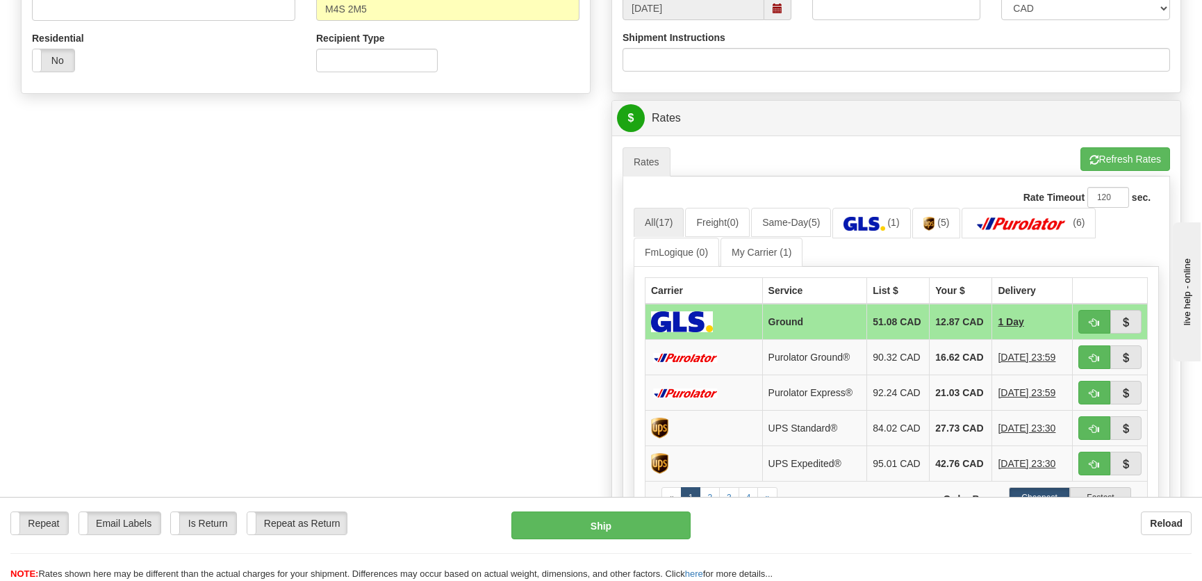
scroll to position [568, 0]
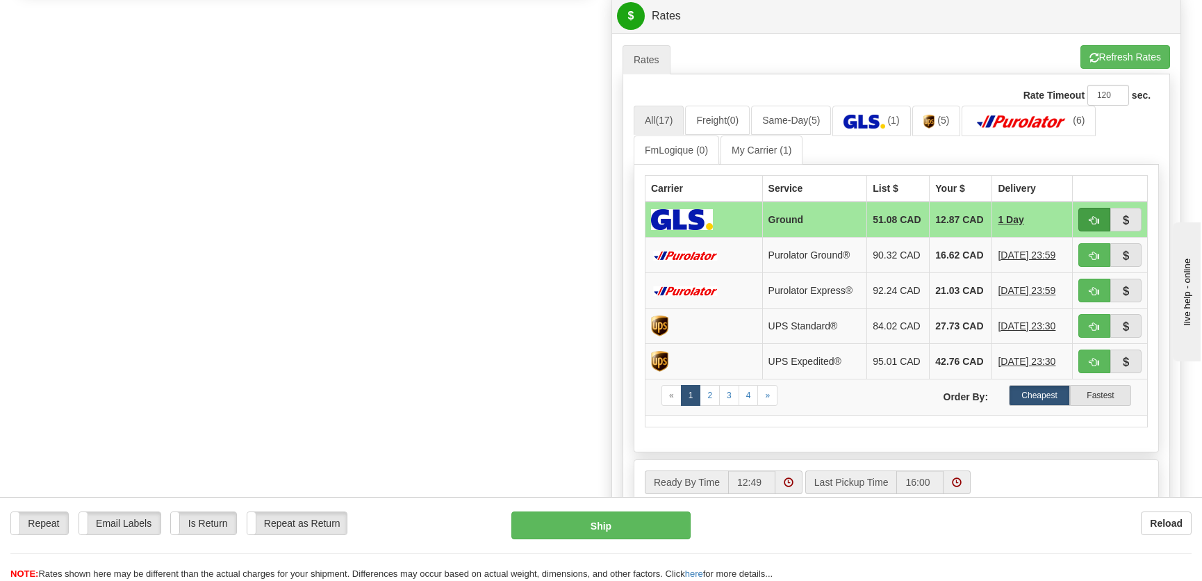
type input "."
click at [1092, 224] on span "button" at bounding box center [1094, 220] width 10 height 9
type input "1"
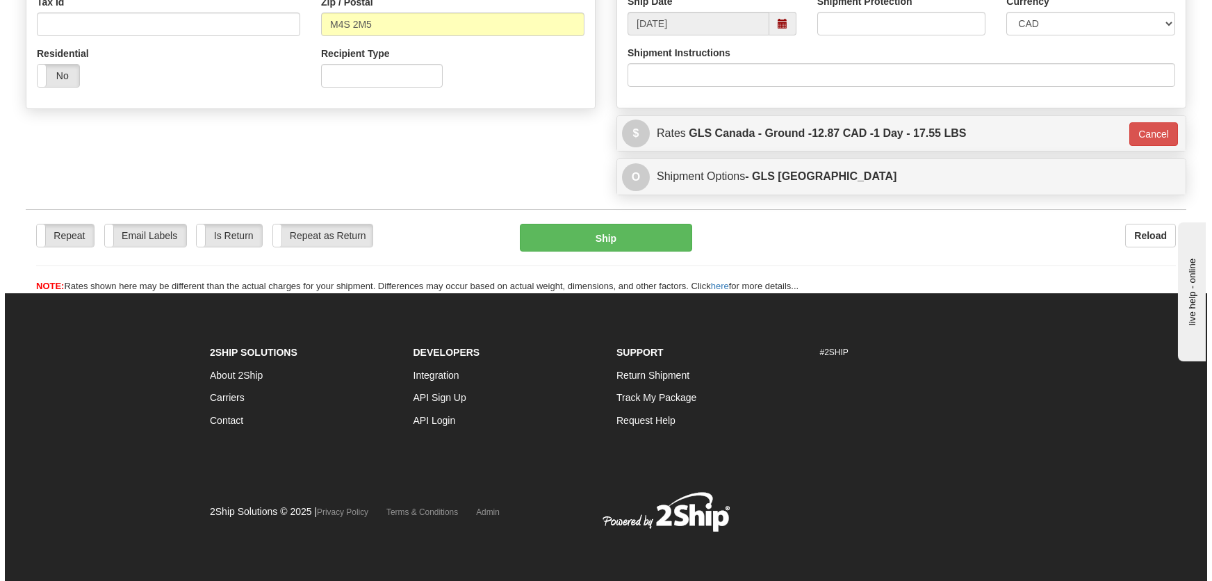
scroll to position [451, 0]
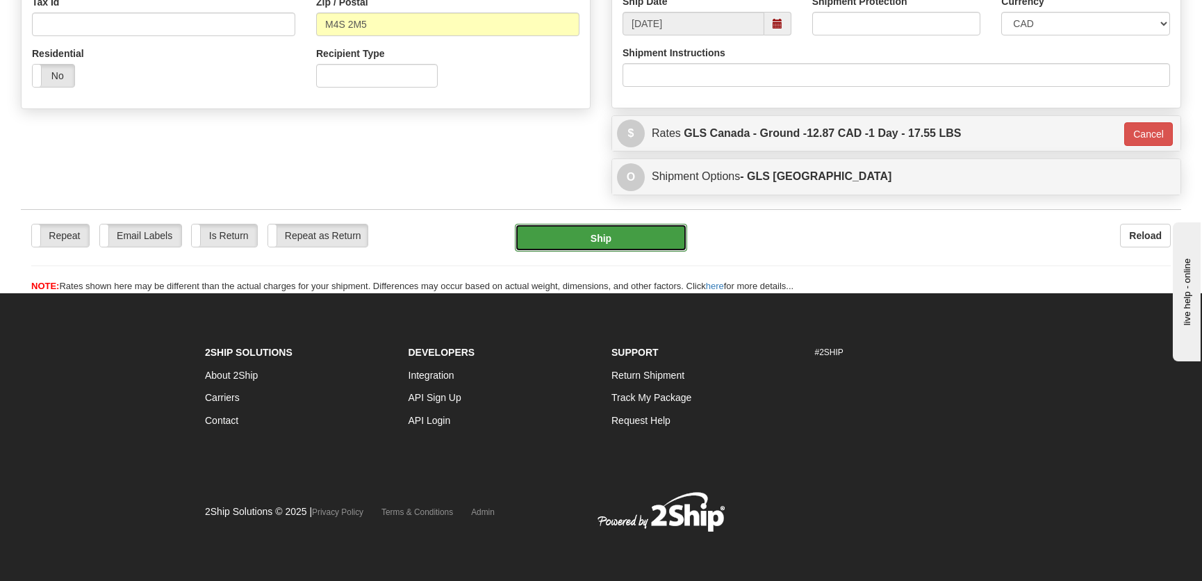
click at [636, 243] on button "Ship" at bounding box center [601, 238] width 172 height 28
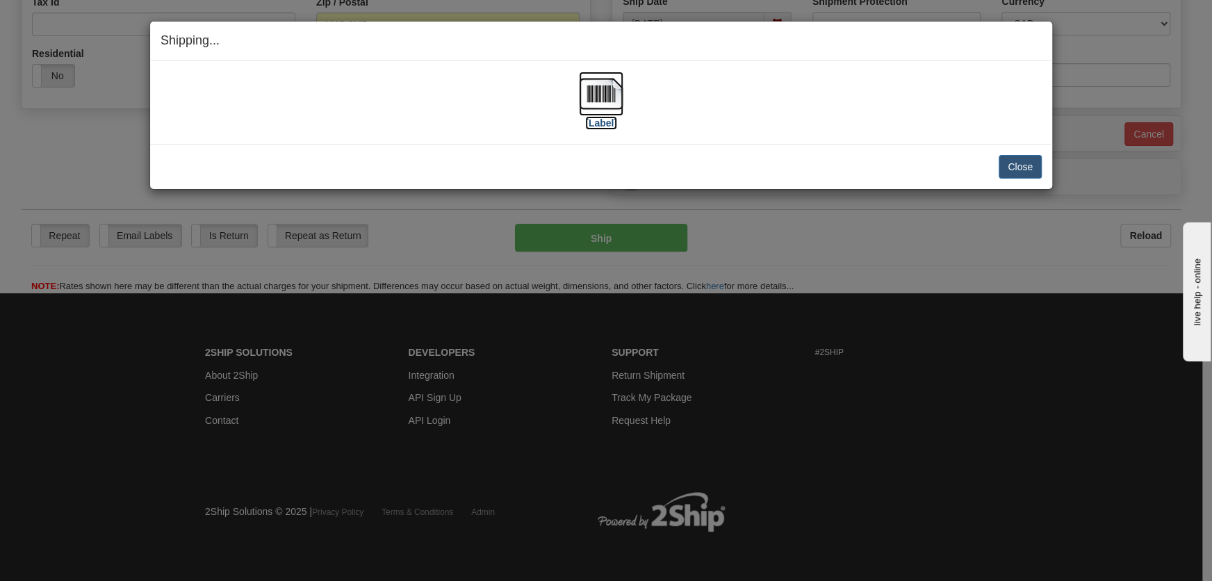
click at [604, 94] on img at bounding box center [601, 94] width 44 height 44
click at [1021, 172] on button "Close" at bounding box center [1019, 167] width 43 height 24
